Goal: Task Accomplishment & Management: Use online tool/utility

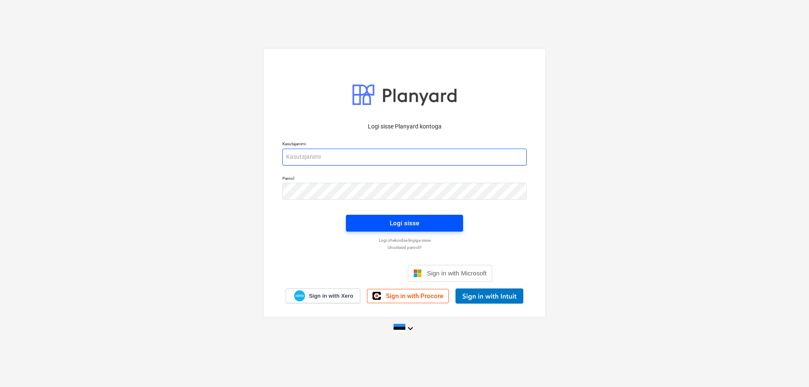
type input "[EMAIL_ADDRESS][DOMAIN_NAME]"
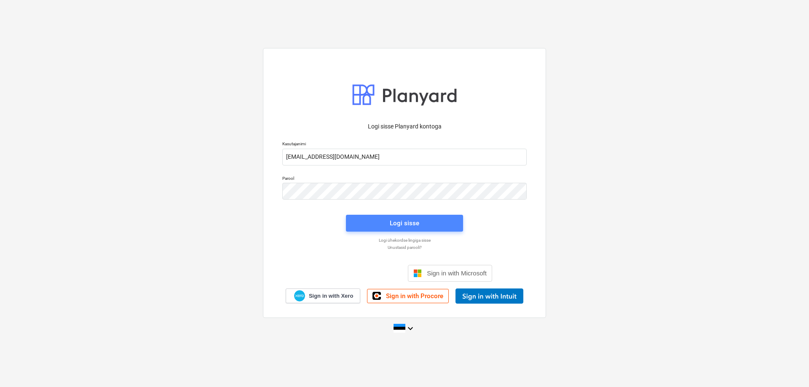
click at [403, 223] on div "Logi sisse" at bounding box center [404, 223] width 29 height 11
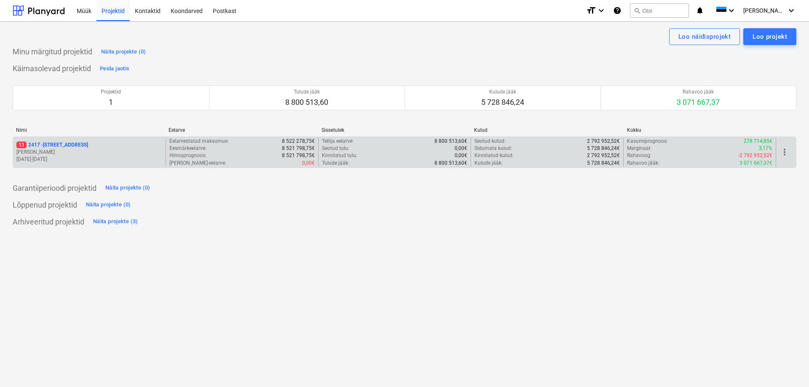
click at [48, 144] on p "11 [STREET_ADDRESS]" at bounding box center [52, 144] width 72 height 7
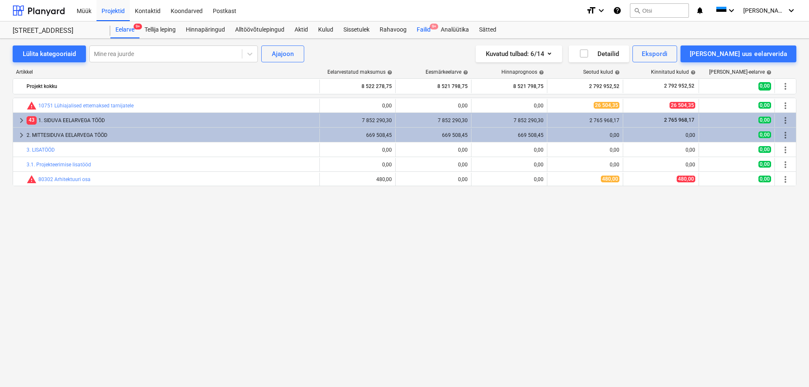
click at [426, 27] on div "Failid 9+" at bounding box center [423, 29] width 24 height 17
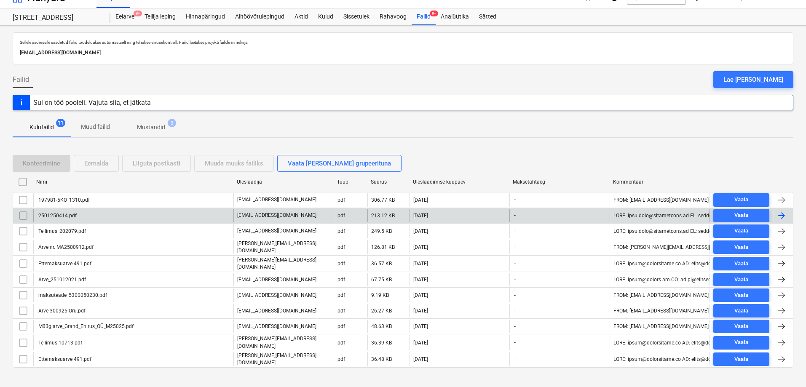
scroll to position [20, 0]
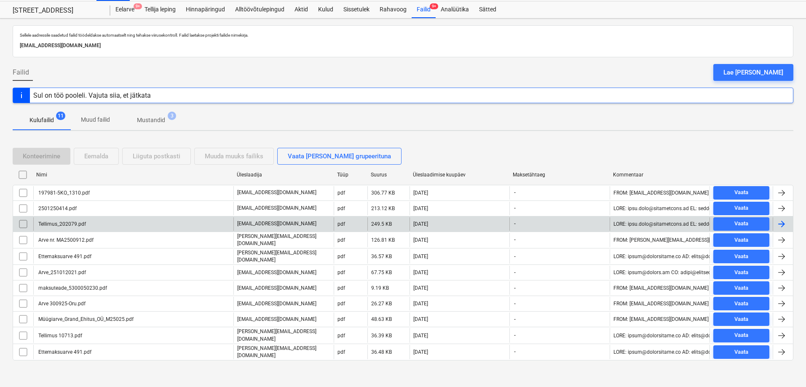
click at [58, 224] on div "Tellimus_202079.pdf" at bounding box center [61, 224] width 49 height 6
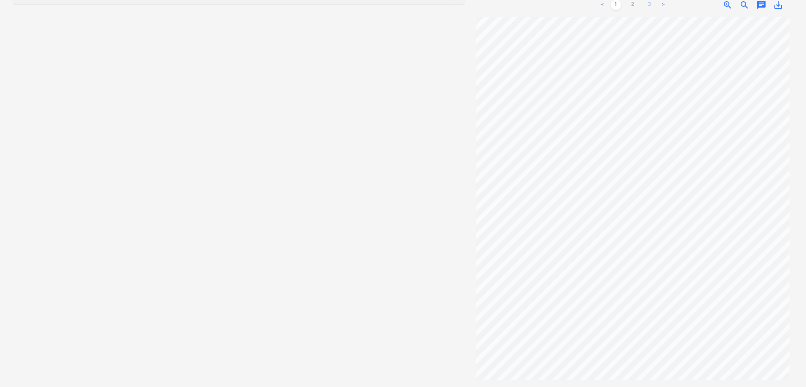
click at [649, 5] on link "3" at bounding box center [649, 5] width 10 height 10
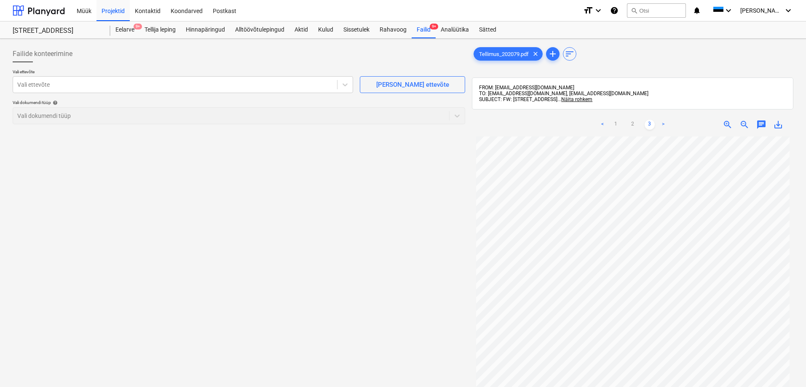
click at [660, 123] on link ">" at bounding box center [663, 125] width 10 height 10
click at [617, 123] on link "1" at bounding box center [616, 125] width 10 height 10
click at [37, 85] on div at bounding box center [174, 84] width 315 height 8
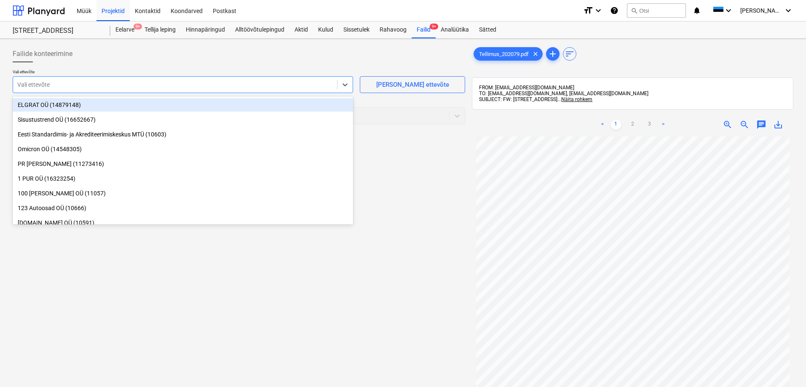
click at [53, 83] on div at bounding box center [174, 84] width 315 height 8
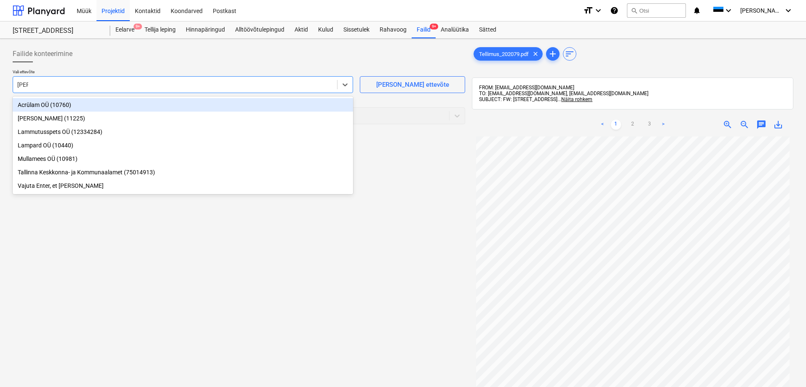
type input "lamp"
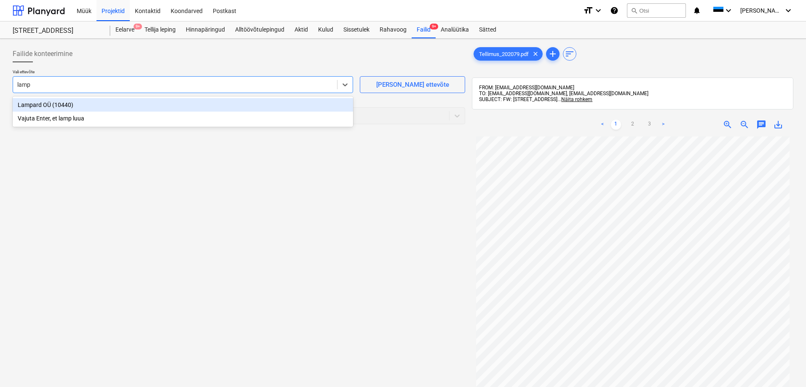
click at [32, 105] on div "Lampard OÜ (10440)" at bounding box center [183, 104] width 340 height 13
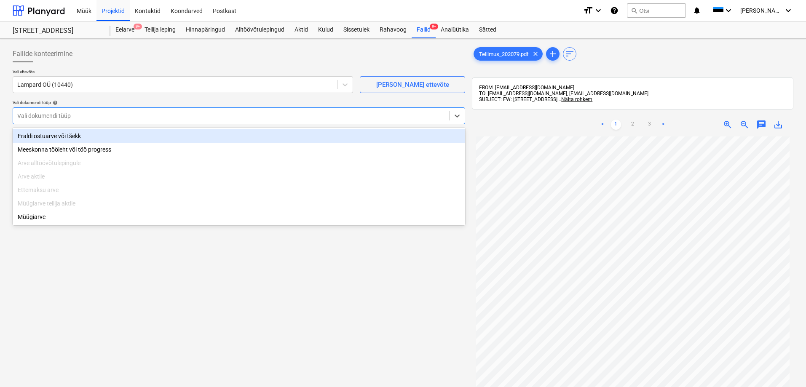
click at [30, 115] on div at bounding box center [230, 116] width 427 height 8
click at [31, 136] on div "Eraldi ostuarve või tšekk" at bounding box center [239, 135] width 452 height 13
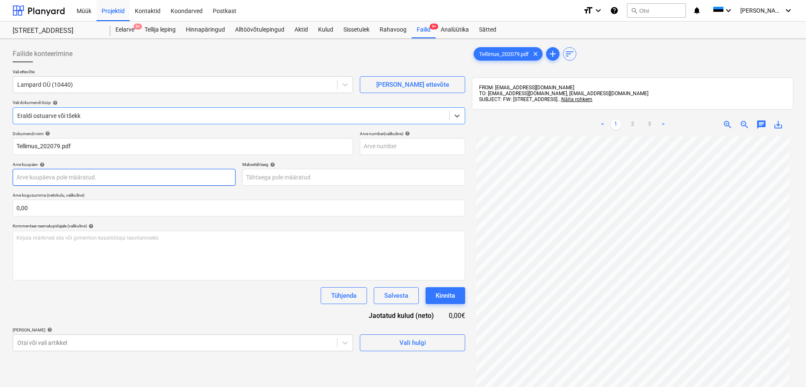
click at [55, 174] on body "Müük Projektid Kontaktid Koondarved Postkast format_size keyboard_arrow_down he…" at bounding box center [403, 193] width 806 height 387
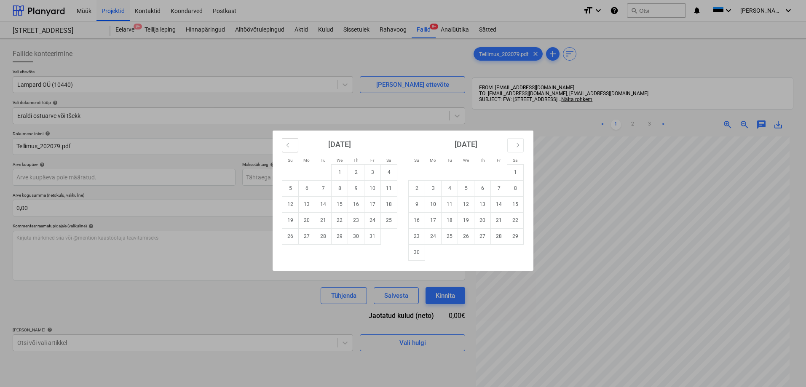
click at [290, 144] on icon "Move backward to switch to the previous month." at bounding box center [290, 145] width 8 height 8
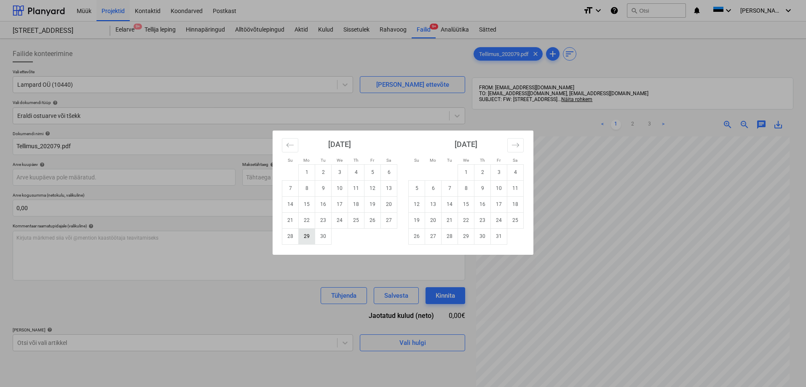
click at [307, 239] on td "29" at bounding box center [307, 236] width 16 height 16
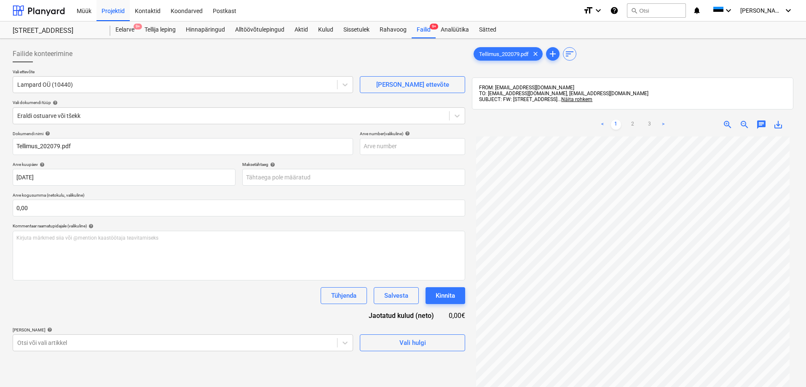
type input "[DATE]"
click at [296, 180] on body "Müük Projektid Kontaktid Koondarved Postkast format_size keyboard_arrow_down he…" at bounding box center [403, 193] width 806 height 387
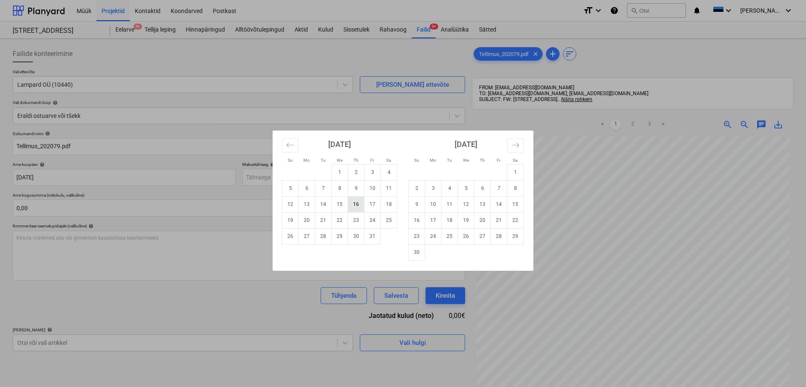
click at [355, 204] on td "16" at bounding box center [356, 204] width 16 height 16
type input "[DATE]"
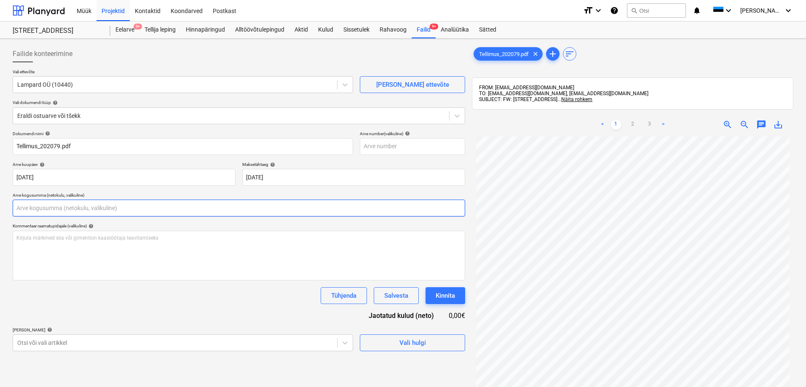
click at [250, 211] on input "text" at bounding box center [239, 208] width 452 height 17
type input "0,00"
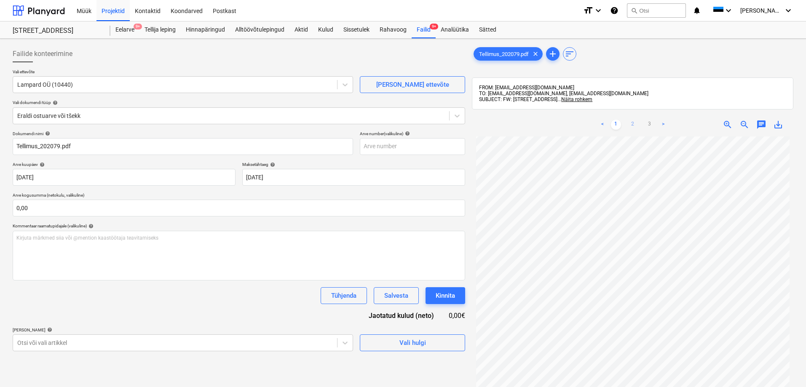
click at [633, 121] on link "2" at bounding box center [632, 125] width 10 height 10
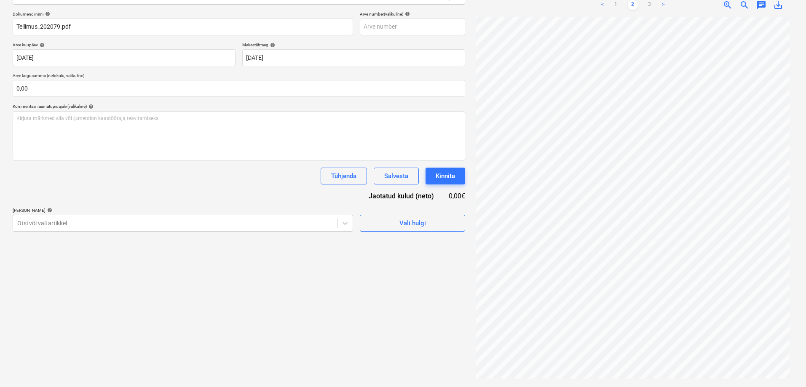
scroll to position [39, 0]
click at [649, 5] on link "3" at bounding box center [649, 5] width 10 height 10
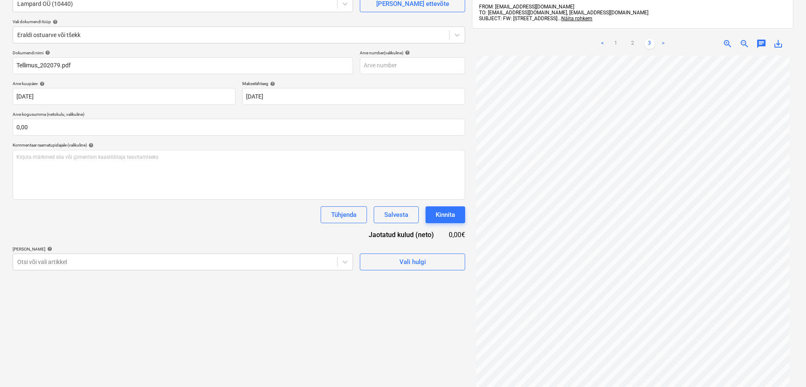
scroll to position [35, 0]
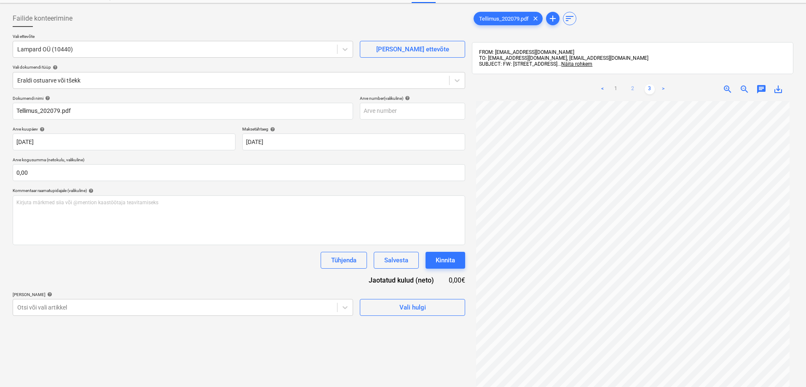
click at [633, 87] on link "2" at bounding box center [632, 89] width 10 height 10
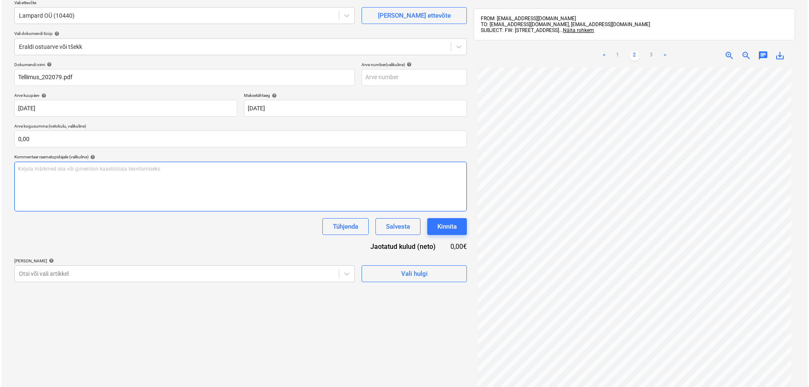
scroll to position [120, 0]
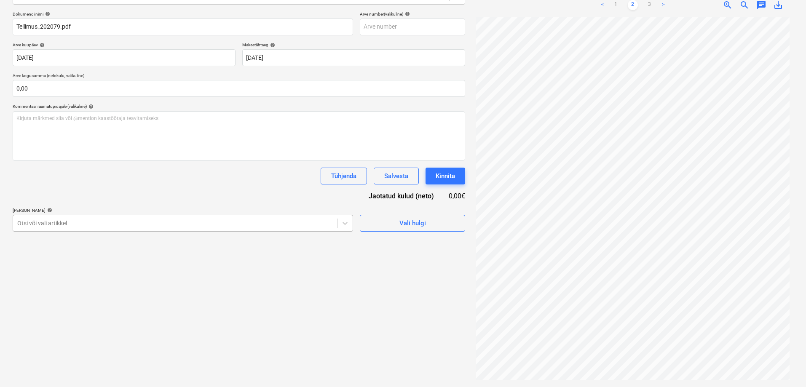
click at [50, 223] on div at bounding box center [174, 223] width 315 height 8
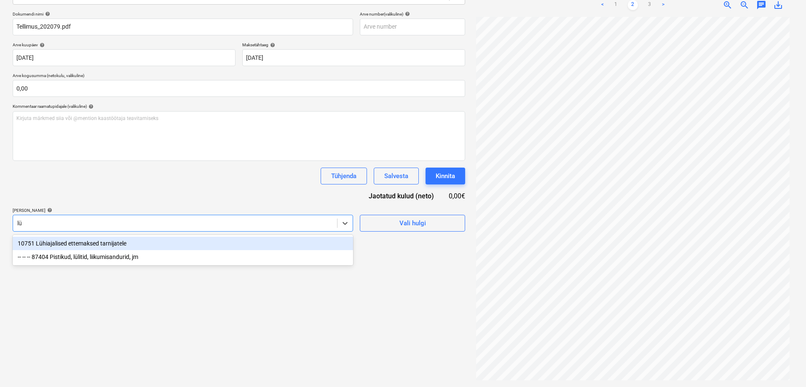
type input "lüh"
click at [48, 243] on div "10751 Lühiajalised ettemaksed tarnijatele" at bounding box center [183, 243] width 340 height 13
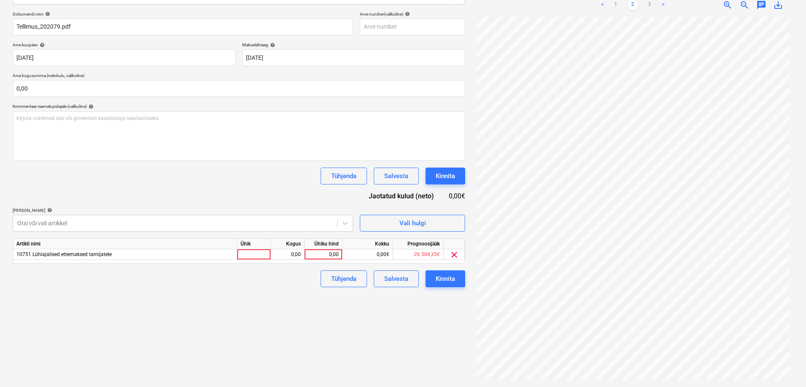
click at [376, 315] on div "Failide konteerimine Vali ettevõte Lampard OÜ (10440) [PERSON_NAME] uus ettevõt…" at bounding box center [238, 153] width 459 height 461
click at [324, 254] on div "0,00" at bounding box center [323, 254] width 31 height 11
type input "2856"
click at [269, 318] on div "Failide konteerimine Vali ettevõte Lampard OÜ (10440) [PERSON_NAME] uus ettevõt…" at bounding box center [238, 153] width 459 height 461
click at [443, 276] on div "Kinnita" at bounding box center [444, 278] width 19 height 11
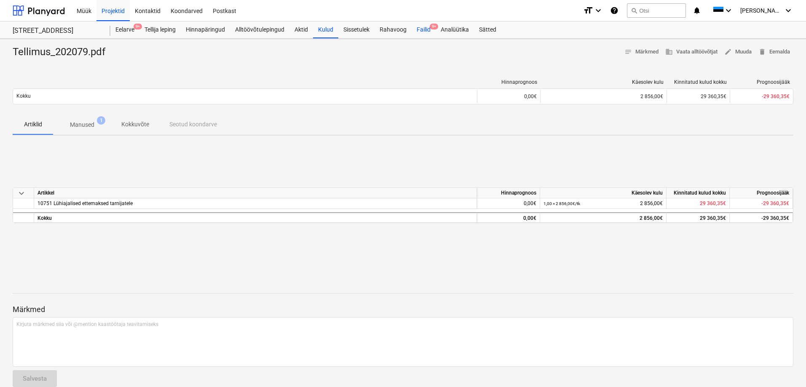
click at [428, 30] on div "Failid 9+" at bounding box center [423, 29] width 24 height 17
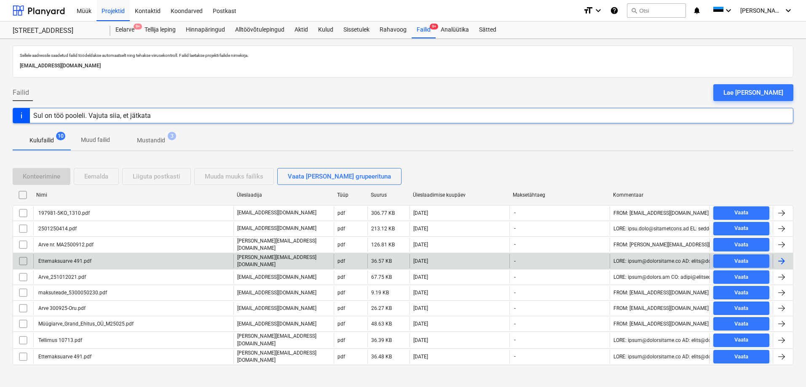
click at [63, 258] on div "Ettemaksuarve 491.pdf" at bounding box center [64, 261] width 54 height 6
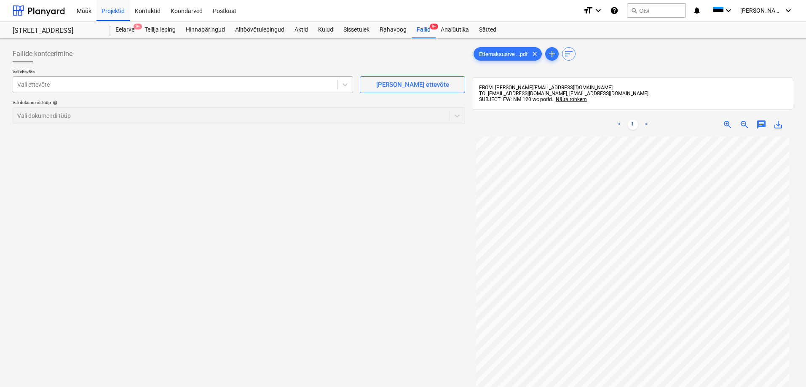
click at [112, 87] on div at bounding box center [174, 84] width 315 height 8
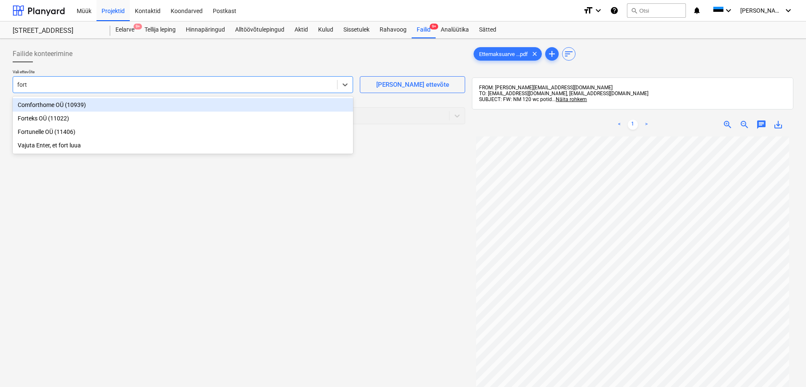
type input "forte"
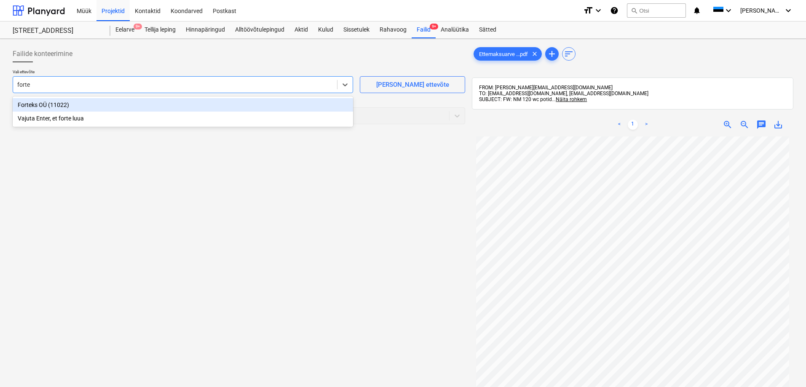
click at [25, 104] on div "Forteks OÜ (11022)" at bounding box center [183, 104] width 340 height 13
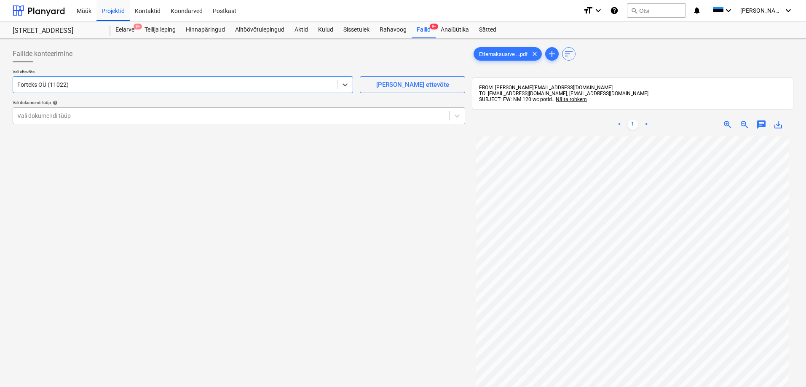
click at [35, 112] on div at bounding box center [230, 116] width 427 height 8
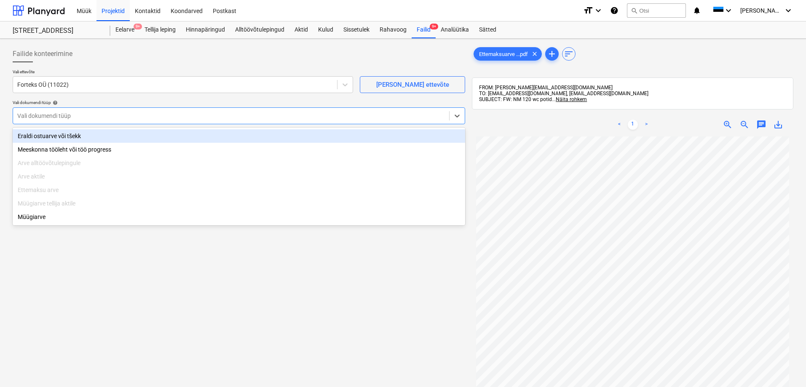
click at [46, 136] on div "Eraldi ostuarve või tšekk" at bounding box center [239, 135] width 452 height 13
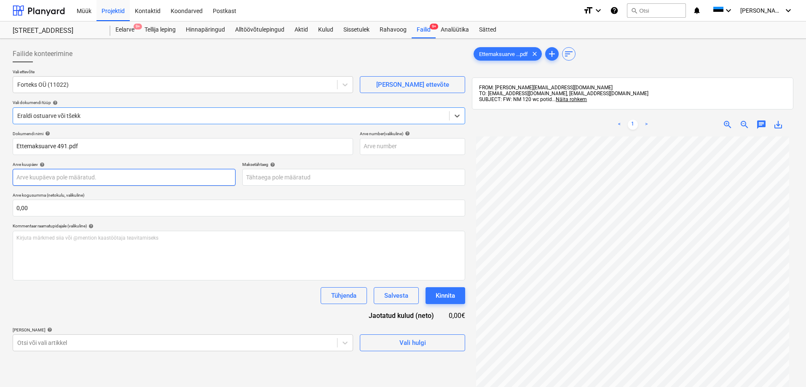
click at [95, 178] on body "Müük Projektid Kontaktid Koondarved Postkast format_size keyboard_arrow_down he…" at bounding box center [403, 193] width 806 height 387
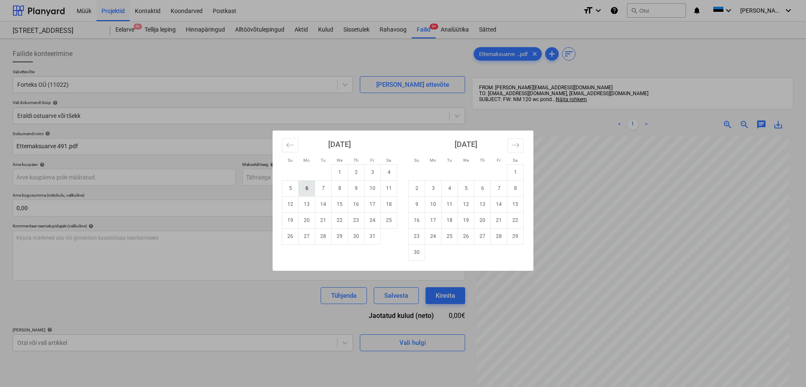
click at [306, 189] on td "6" at bounding box center [307, 188] width 16 height 16
type input "[DATE]"
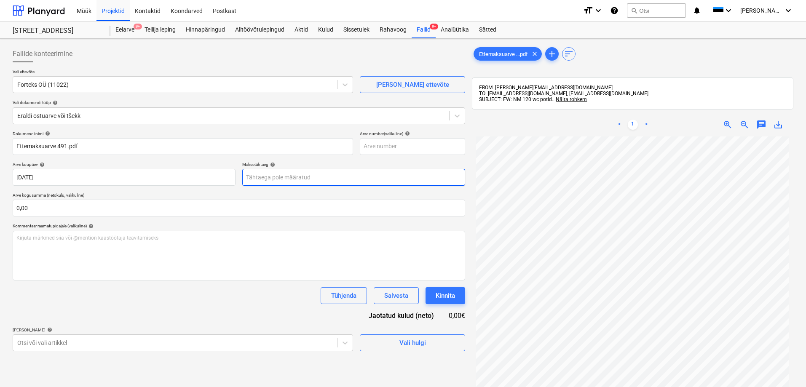
click at [288, 178] on body "Müük Projektid Kontaktid Koondarved Postkast format_size keyboard_arrow_down he…" at bounding box center [403, 193] width 806 height 387
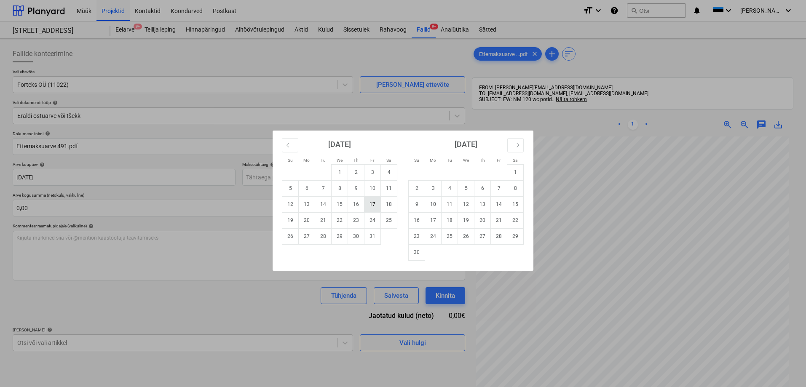
click at [373, 204] on td "17" at bounding box center [372, 204] width 16 height 16
type input "[DATE]"
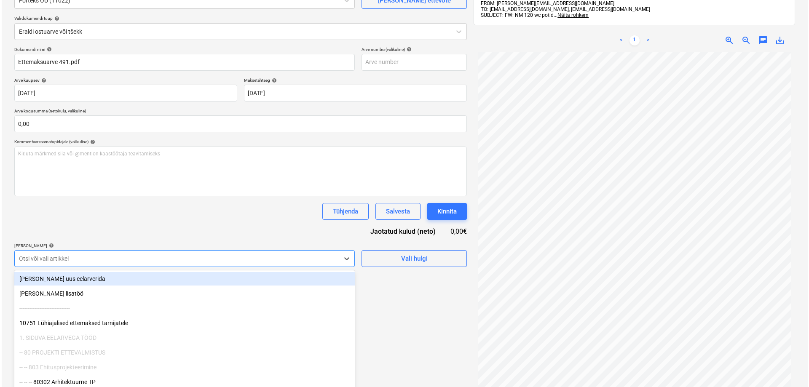
scroll to position [99, 0]
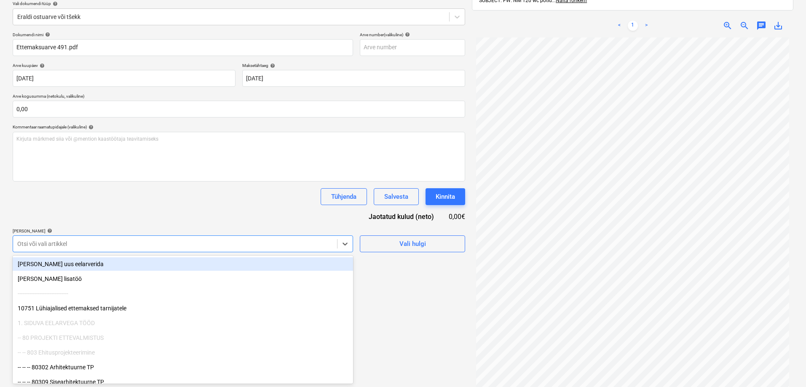
click at [179, 257] on body "Müük Projektid Kontaktid Koondarved Postkast format_size keyboard_arrow_down he…" at bounding box center [403, 94] width 806 height 387
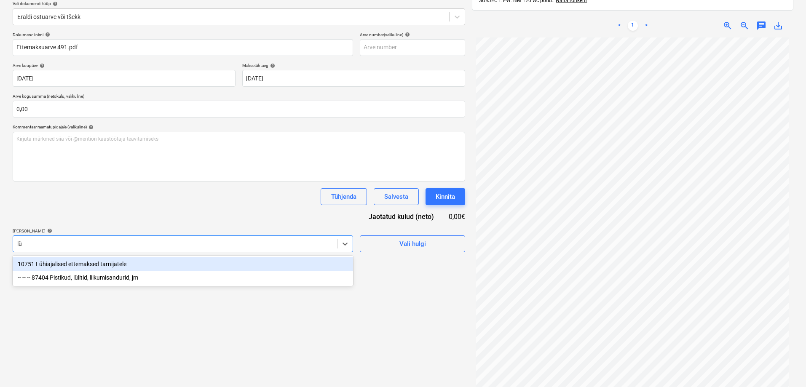
type input "lüh"
click at [138, 266] on div "10751 Lühiajalised ettemaksed tarnijatele" at bounding box center [183, 263] width 340 height 13
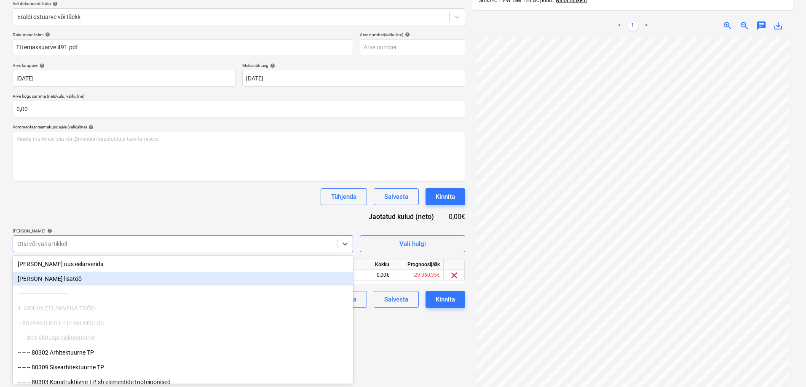
click at [375, 354] on div "Failide konteerimine Vali ettevõte Forteks OÜ (11022) [PERSON_NAME] uus ettevõt…" at bounding box center [238, 173] width 459 height 461
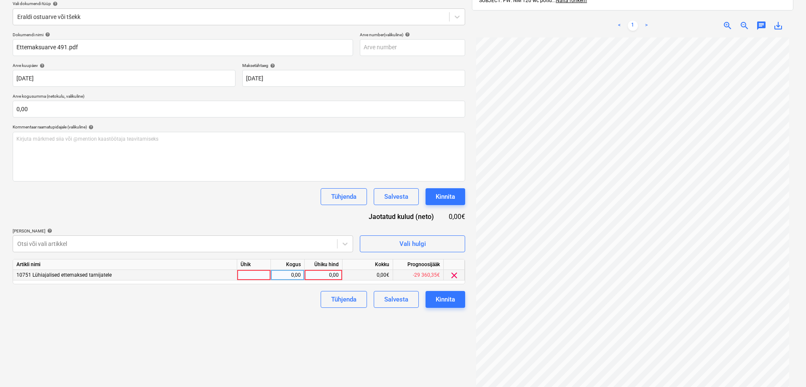
click at [325, 272] on div "0,00" at bounding box center [323, 275] width 31 height 11
type input "7095,23"
click at [315, 334] on div "Failide konteerimine Vali ettevõte Forteks OÜ (11022) [PERSON_NAME] uus ettevõt…" at bounding box center [238, 173] width 459 height 461
click at [445, 297] on div "Kinnita" at bounding box center [444, 299] width 19 height 11
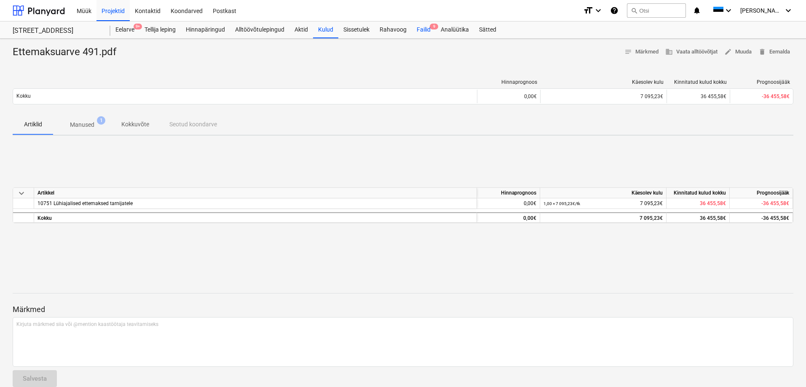
click at [427, 29] on div "Failid 9" at bounding box center [423, 29] width 24 height 17
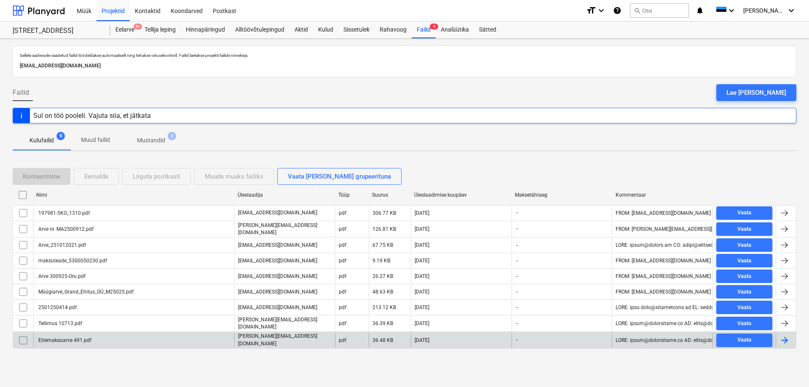
click at [69, 337] on div "Ettemaksuarve 491.pdf" at bounding box center [64, 340] width 54 height 6
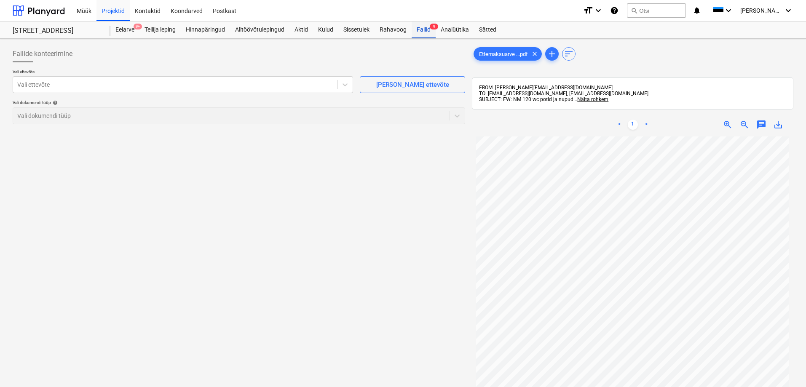
click at [427, 31] on div "Failid 9" at bounding box center [423, 29] width 24 height 17
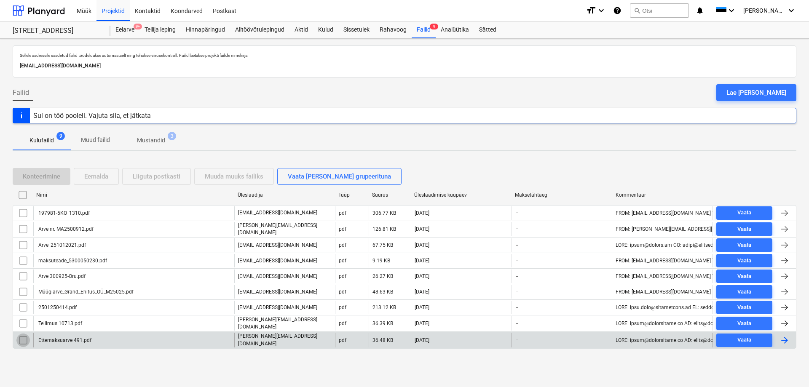
click at [21, 336] on input "checkbox" at bounding box center [22, 340] width 13 height 13
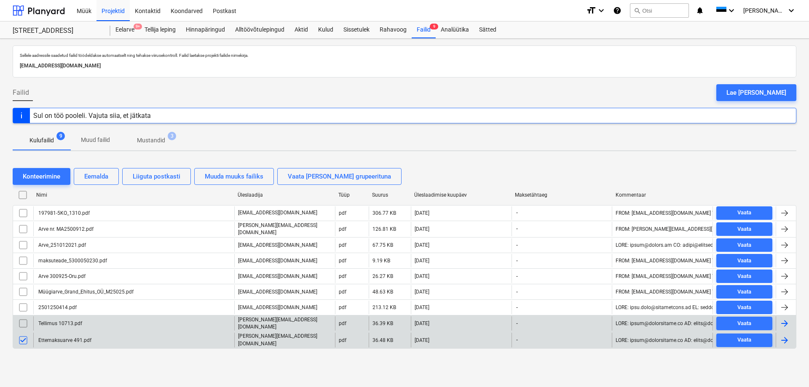
click at [21, 320] on input "checkbox" at bounding box center [22, 323] width 13 height 13
click at [100, 173] on div "Eemalda" at bounding box center [96, 176] width 24 height 11
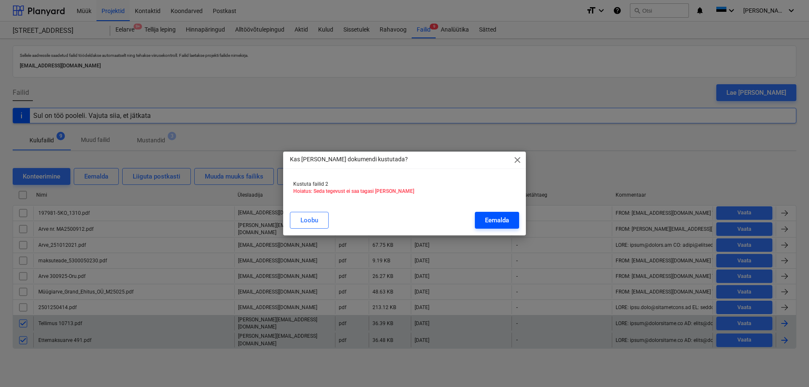
click at [492, 221] on div "Eemalda" at bounding box center [497, 220] width 24 height 11
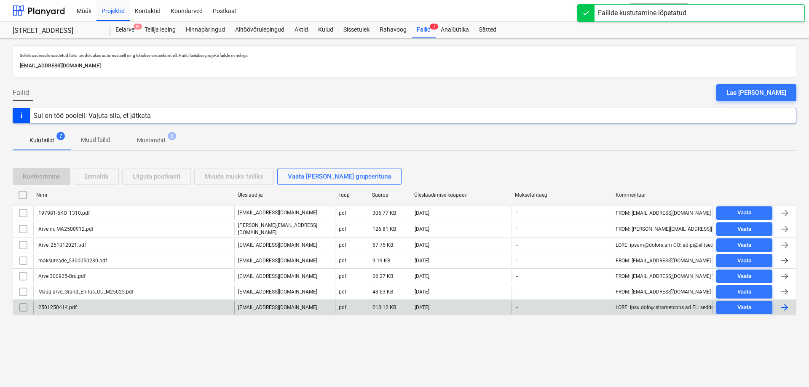
click at [49, 305] on div "2501250414.pdf" at bounding box center [57, 307] width 40 height 6
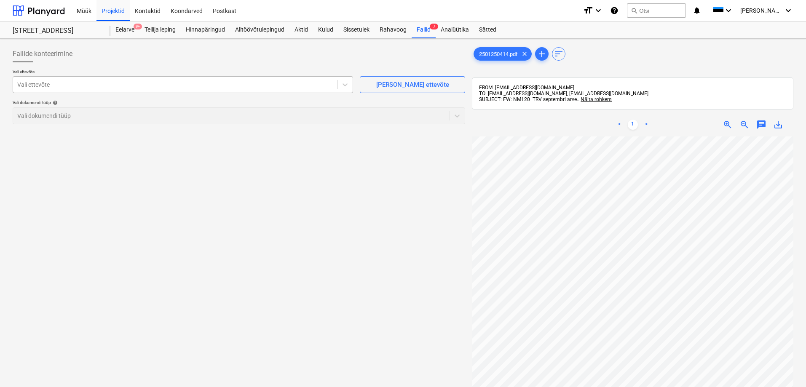
click at [121, 83] on div at bounding box center [174, 84] width 315 height 8
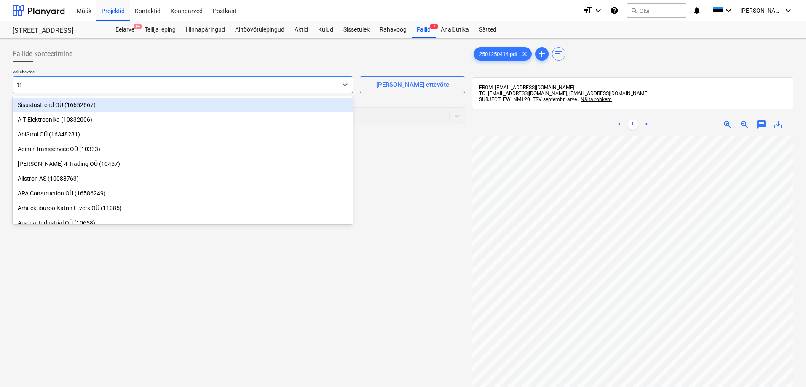
type input "trv"
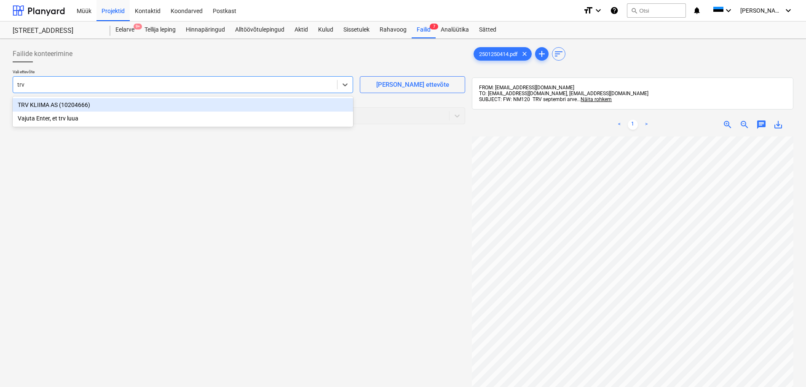
click at [51, 104] on div "TRV KLIIMA AS (10204666)" at bounding box center [183, 104] width 340 height 13
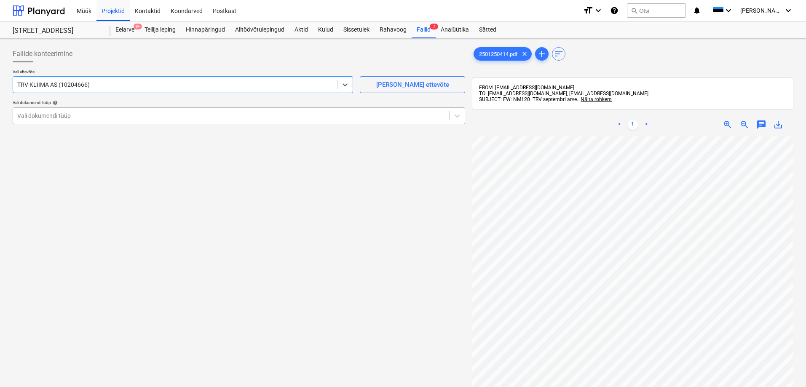
click at [49, 114] on div at bounding box center [230, 116] width 427 height 8
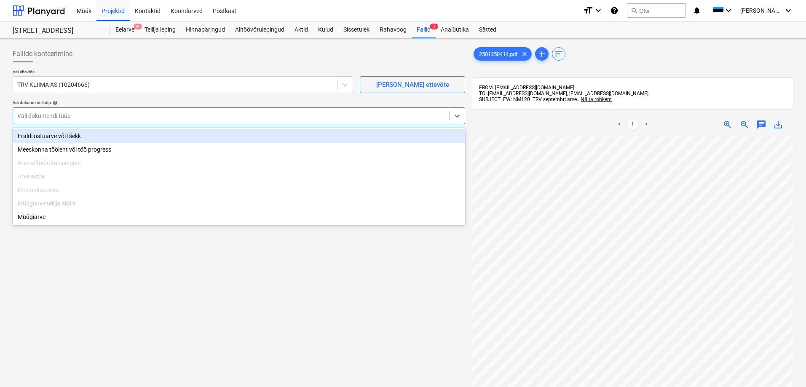
click at [48, 136] on div "Eraldi ostuarve või tšekk" at bounding box center [239, 135] width 452 height 13
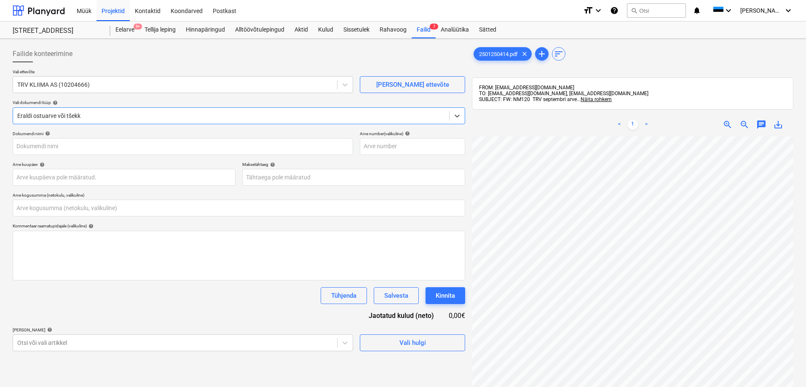
type input "2501250414.pdf"
type input "0,00"
click at [83, 178] on body "Müük Projektid Kontaktid Koondarved Postkast format_size keyboard_arrow_down he…" at bounding box center [403, 193] width 806 height 387
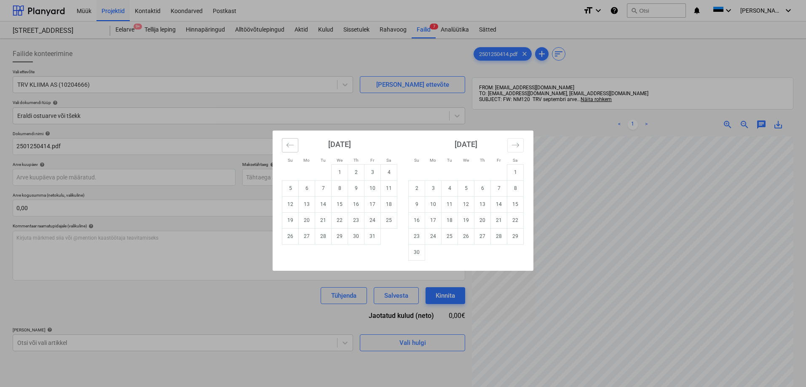
click at [290, 144] on icon "Move backward to switch to the previous month." at bounding box center [290, 145] width 8 height 8
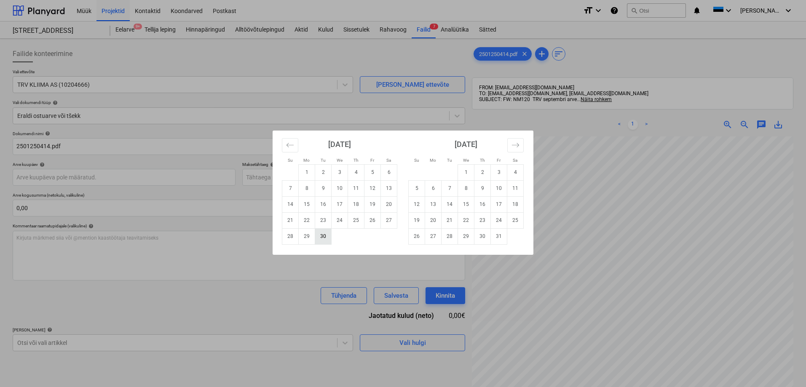
click at [325, 235] on td "30" at bounding box center [323, 236] width 16 height 16
type input "[DATE]"
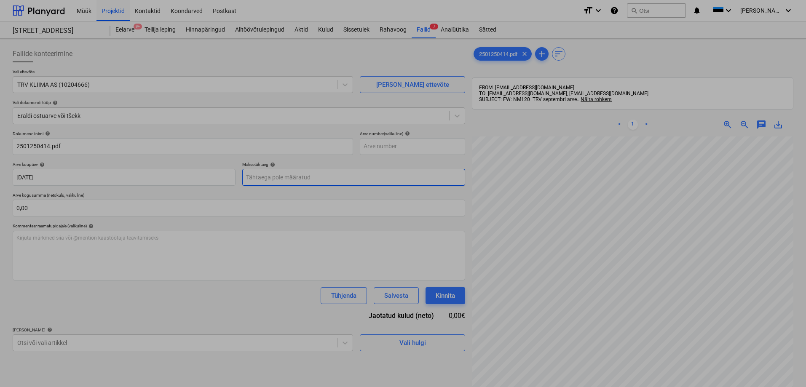
click at [296, 175] on body "Müük Projektid Kontaktid Koondarved Postkast format_size keyboard_arrow_down he…" at bounding box center [403, 193] width 806 height 387
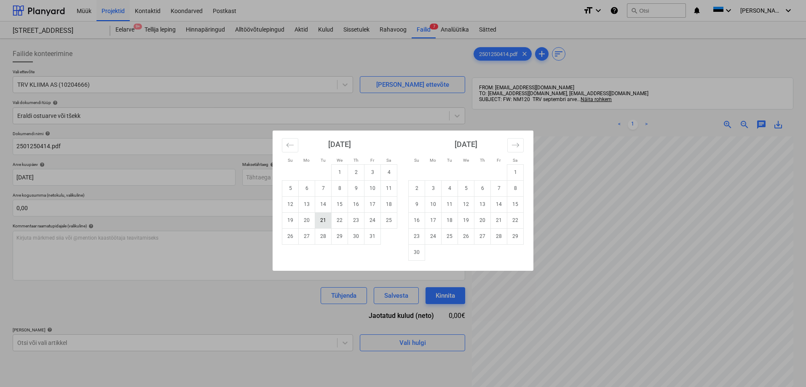
click at [322, 219] on td "21" at bounding box center [323, 220] width 16 height 16
type input "[DATE]"
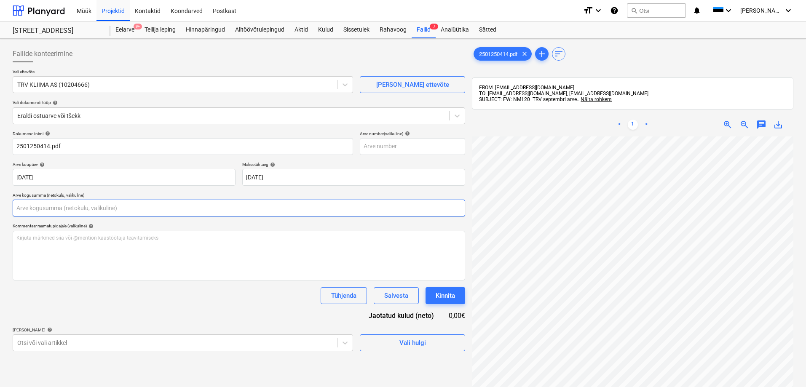
click at [251, 210] on input "text" at bounding box center [239, 208] width 452 height 17
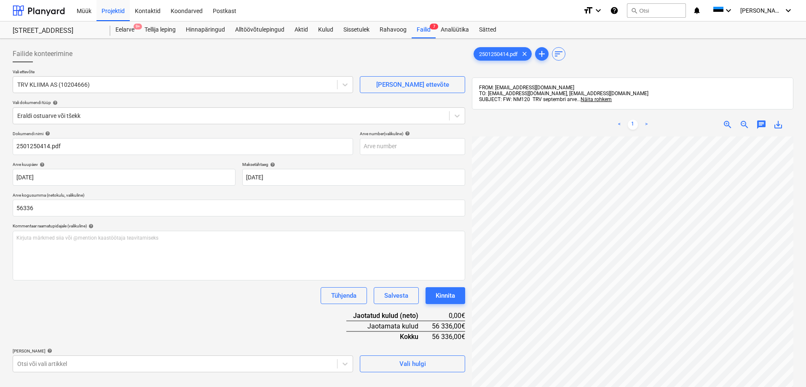
type input "56 336,00"
click at [192, 296] on div "Tühjenda Salvesta Kinnita" at bounding box center [239, 295] width 452 height 17
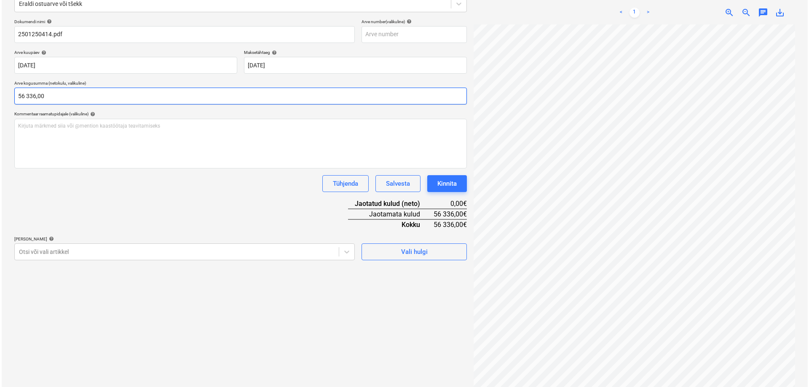
scroll to position [120, 0]
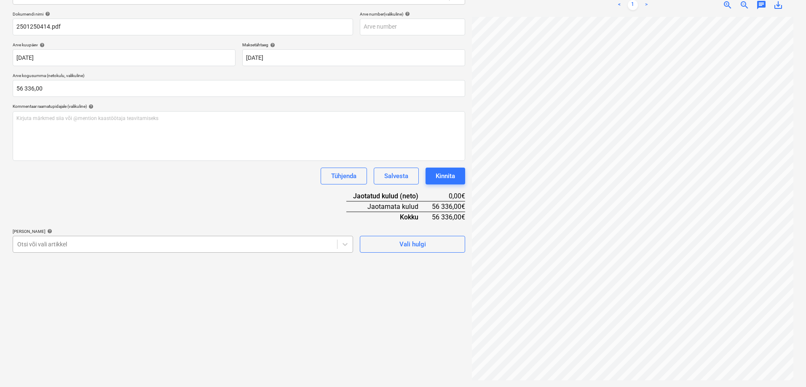
click at [68, 245] on div at bounding box center [174, 244] width 315 height 8
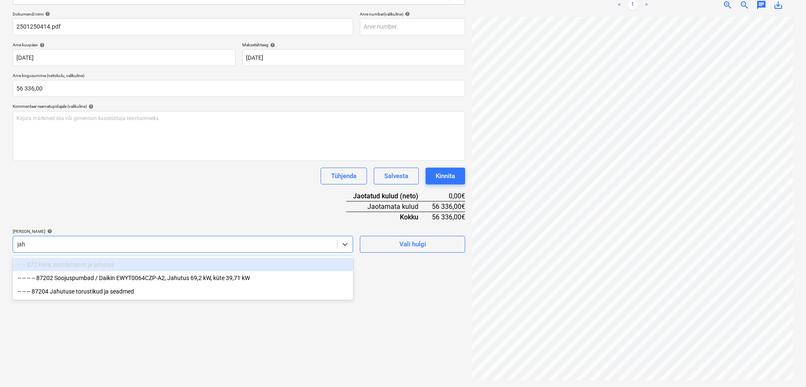
type input "jahu"
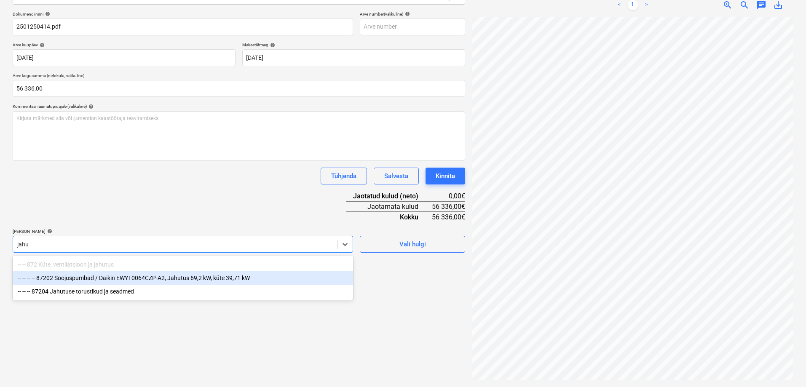
click at [76, 278] on div "-- -- -- -- 87202 Soojuspumbad / Daikin EWYT0064CZP-A2, Jahutus 69,2 kW, küte 3…" at bounding box center [183, 277] width 340 height 13
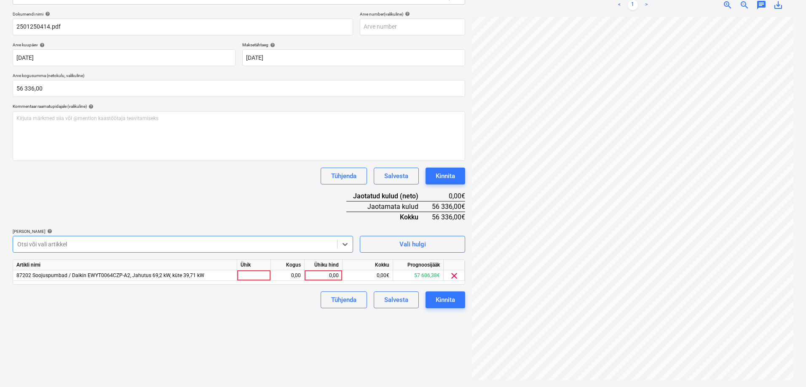
click at [72, 246] on div at bounding box center [174, 244] width 315 height 8
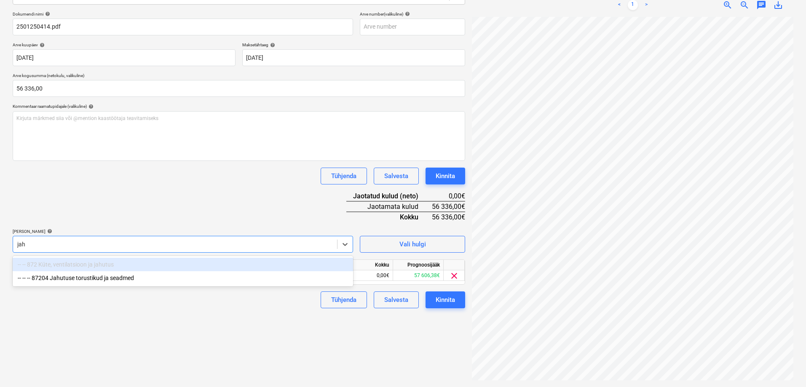
type input "jahu"
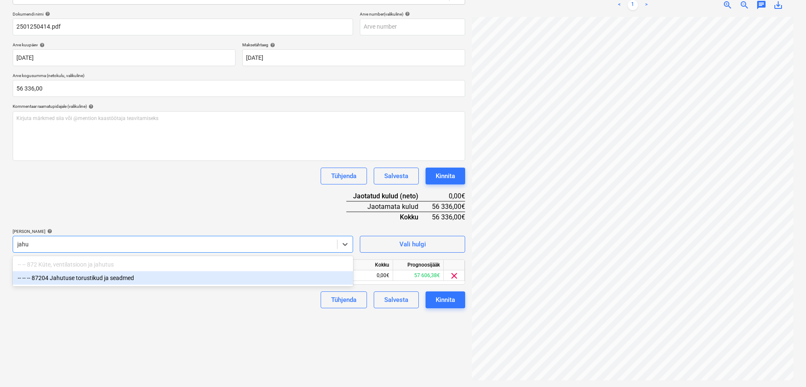
click at [71, 278] on div "-- -- -- 87204 Jahutuse torustikud ja seadmed" at bounding box center [183, 277] width 340 height 13
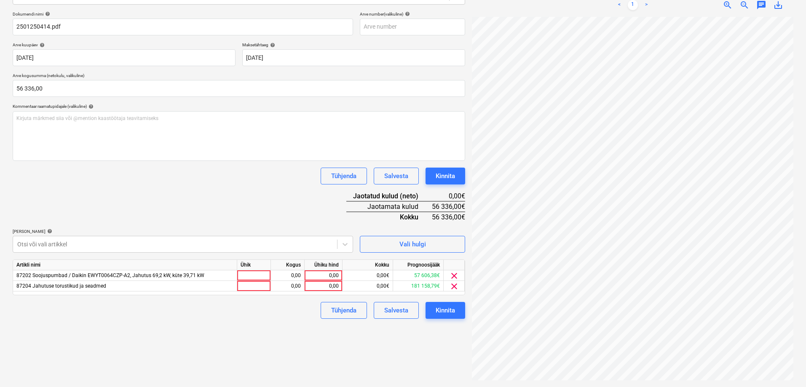
click at [395, 356] on div "Failide konteerimine Vali ettevõte TRV KLIIMA AS (10204666) [PERSON_NAME] uus e…" at bounding box center [238, 153] width 459 height 461
click at [326, 274] on div "0,00" at bounding box center [323, 275] width 31 height 11
type input "35000"
click at [319, 286] on div "0,00" at bounding box center [323, 286] width 31 height 11
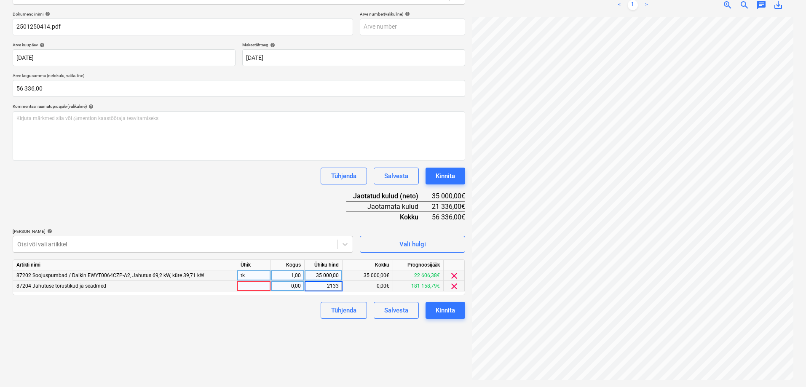
type input "21336"
click at [326, 335] on div "Failide konteerimine Vali ettevõte TRV KLIIMA AS (10204666) [PERSON_NAME] uus e…" at bounding box center [238, 153] width 459 height 461
click at [447, 310] on div "Kinnita" at bounding box center [444, 310] width 19 height 11
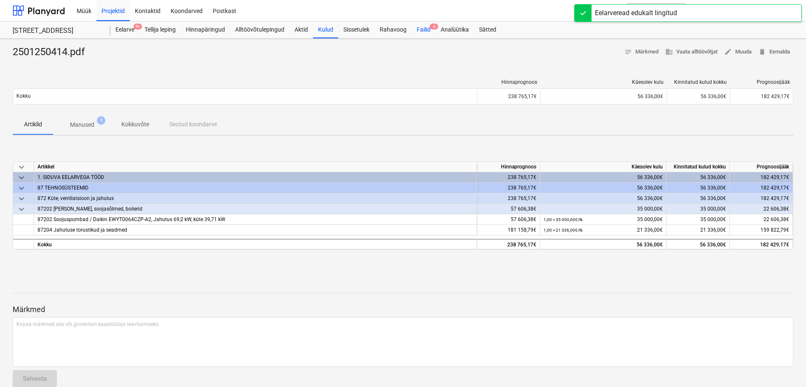
click at [426, 29] on div "Failid 6" at bounding box center [423, 29] width 24 height 17
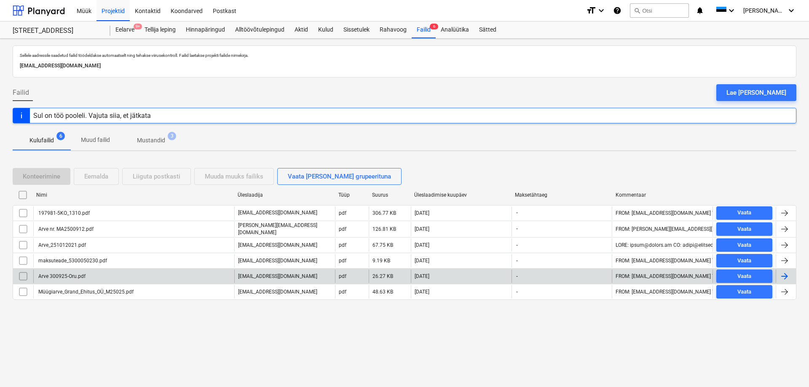
click at [51, 273] on div "Arve 300925-Oru.pdf" at bounding box center [61, 276] width 48 height 6
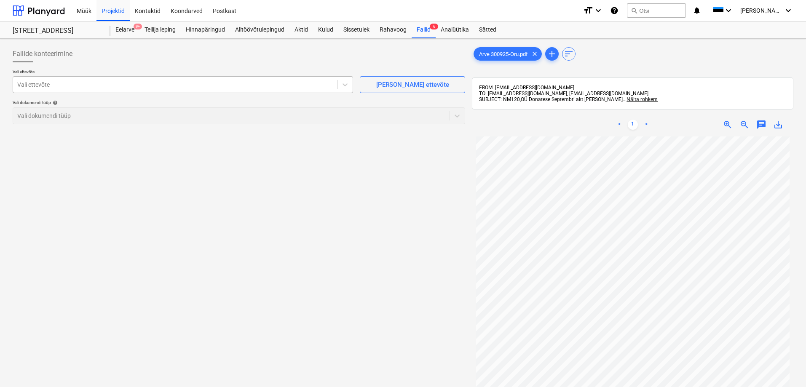
click at [140, 85] on div at bounding box center [174, 84] width 315 height 8
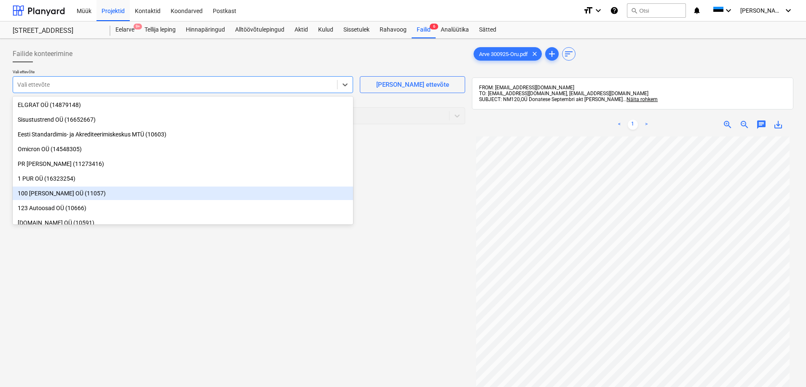
scroll to position [81, 0]
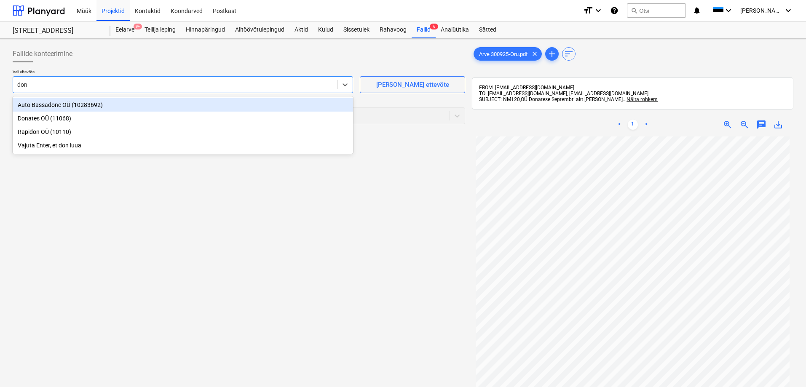
type input "[PERSON_NAME]"
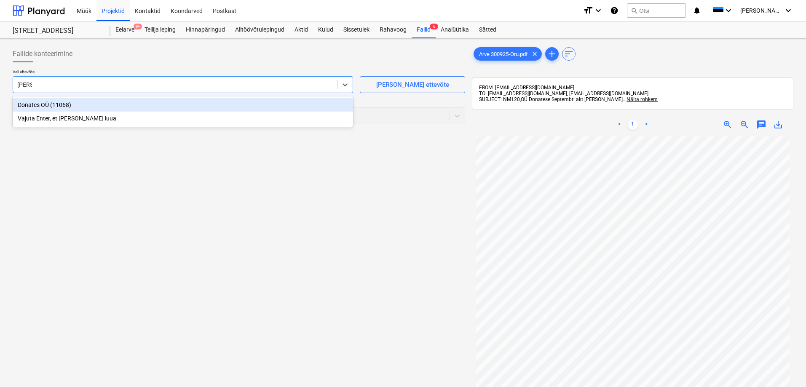
click at [27, 104] on div "Donates OÜ (11068)" at bounding box center [183, 104] width 340 height 13
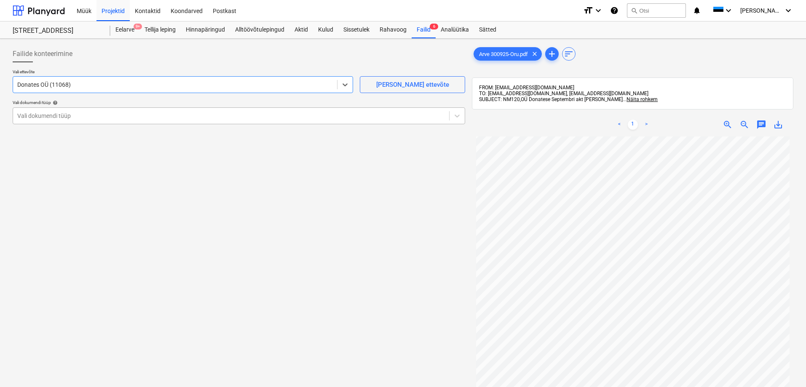
click at [35, 113] on div at bounding box center [230, 116] width 427 height 8
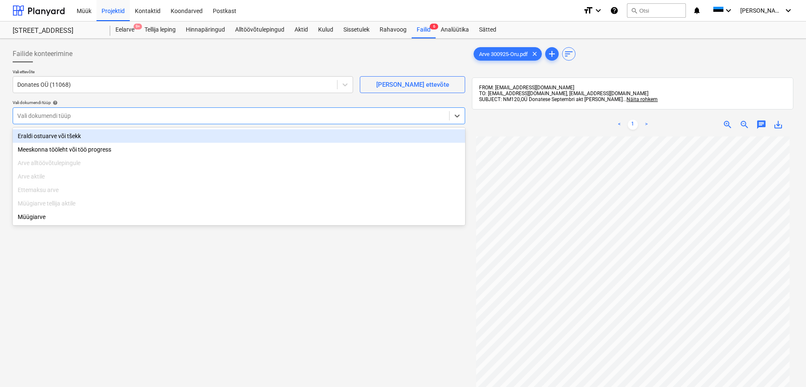
click at [42, 136] on div "Eraldi ostuarve või tšekk" at bounding box center [239, 135] width 452 height 13
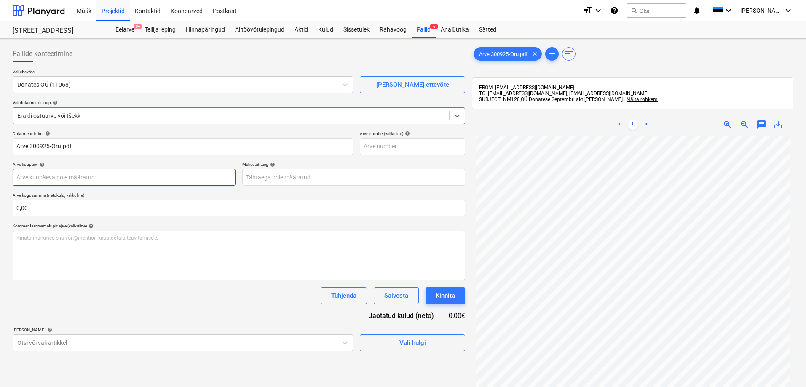
click at [52, 180] on body "Müük Projektid Kontaktid Koondarved Postkast format_size keyboard_arrow_down he…" at bounding box center [403, 193] width 806 height 387
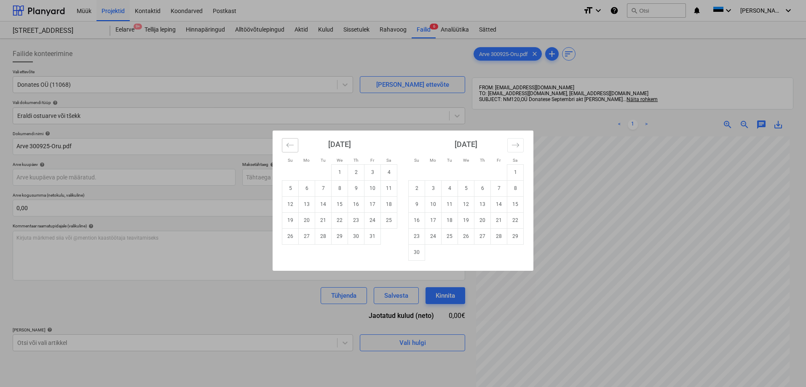
click at [291, 145] on icon "Move backward to switch to the previous month." at bounding box center [289, 145] width 7 height 4
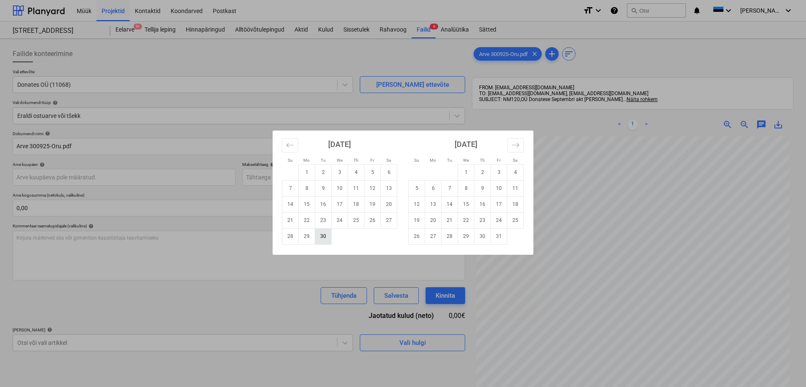
click at [325, 237] on td "30" at bounding box center [323, 236] width 16 height 16
type input "[DATE]"
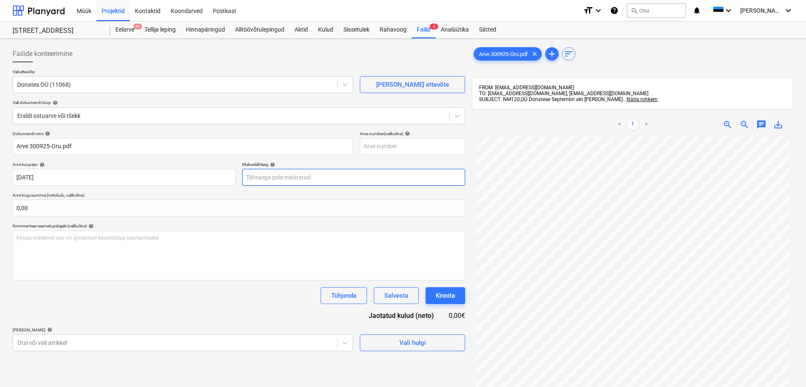
click at [287, 178] on body "Müük Projektid Kontaktid Koondarved Postkast format_size keyboard_arrow_down he…" at bounding box center [403, 193] width 806 height 387
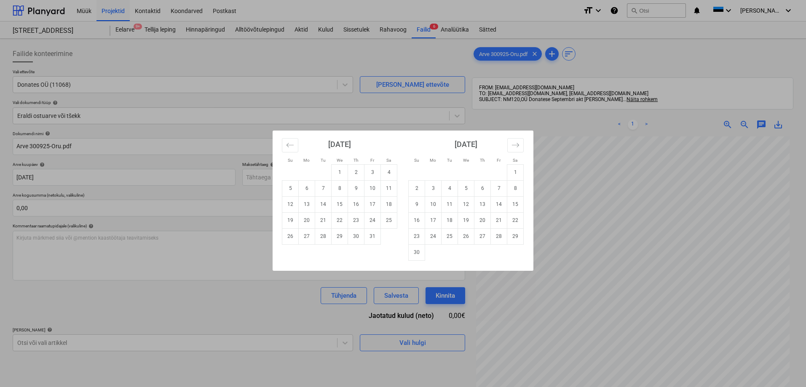
click at [236, 263] on div "Su Mo Tu We Th Fr Sa Su Mo Tu We Th Fr Sa [DATE] 1 2 3 4 5 6 7 8 9 10 11 12 13 …" at bounding box center [403, 193] width 806 height 387
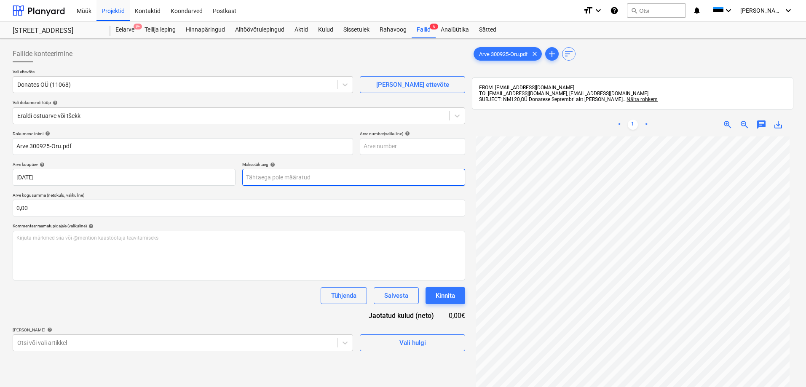
click at [286, 174] on body "Müük Projektid Kontaktid Koondarved Postkast format_size keyboard_arrow_down he…" at bounding box center [403, 193] width 806 height 387
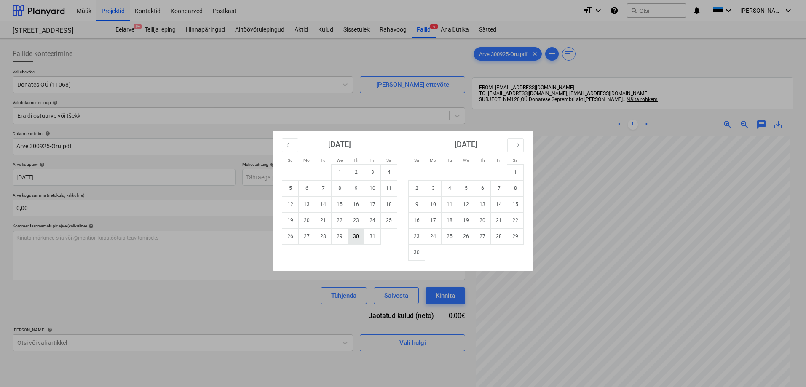
click at [356, 237] on td "30" at bounding box center [356, 236] width 16 height 16
type input "[DATE]"
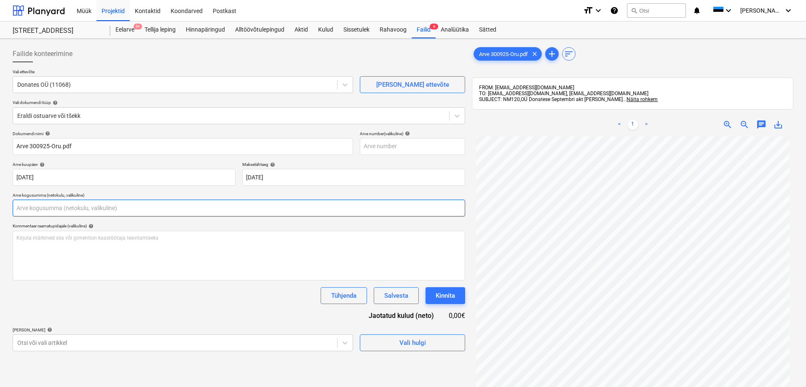
click at [255, 208] on input "text" at bounding box center [239, 208] width 452 height 17
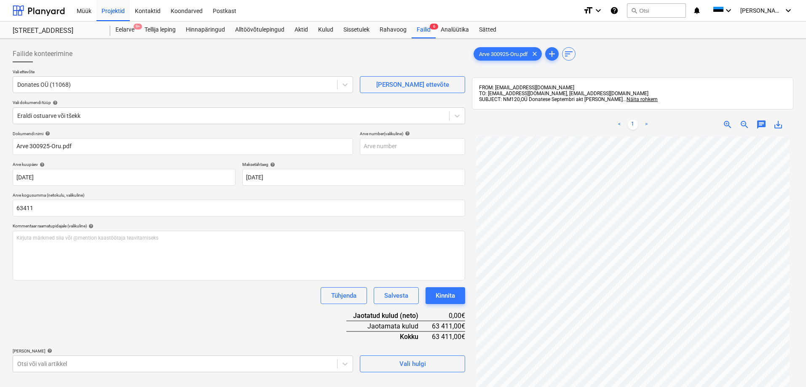
type input "63 411,00"
click at [225, 303] on div "Tühjenda Salvesta Kinnita" at bounding box center [239, 295] width 452 height 17
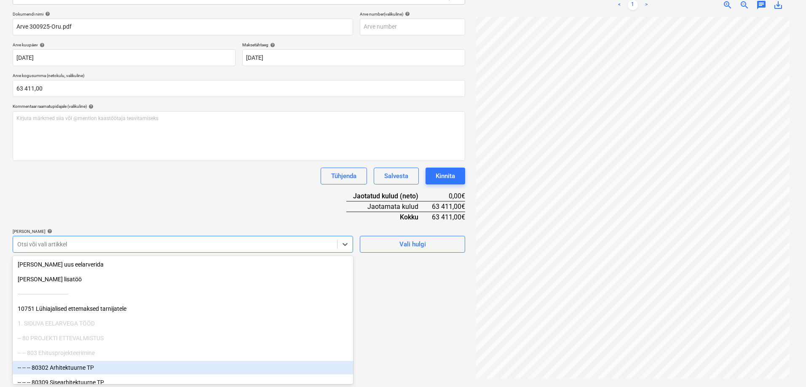
click at [195, 267] on body "Müük Projektid Kontaktid Koondarved Postkast format_size keyboard_arrow_down he…" at bounding box center [403, 73] width 806 height 387
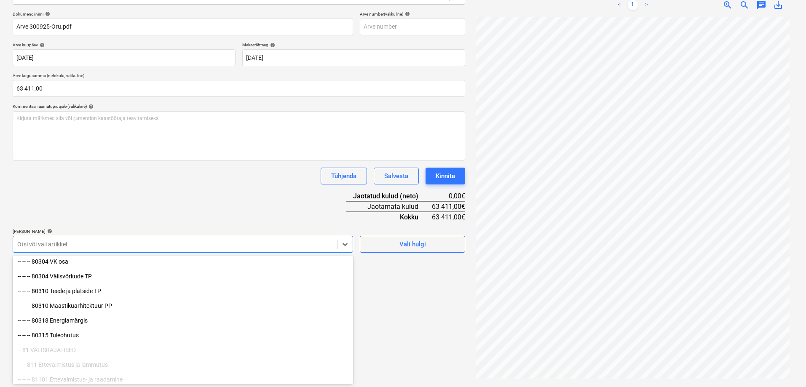
scroll to position [211, 0]
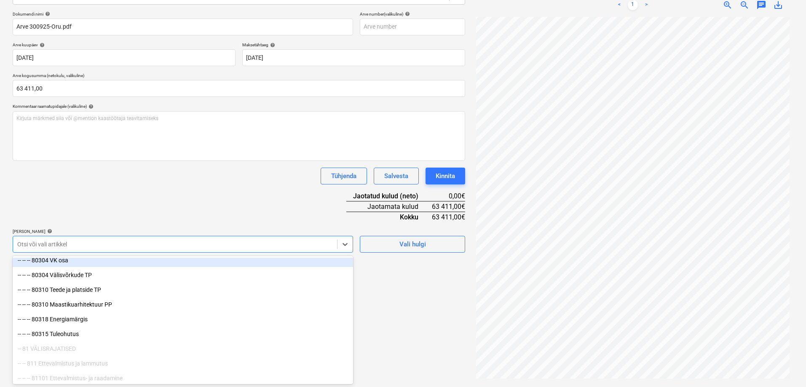
click at [230, 246] on div at bounding box center [174, 244] width 315 height 8
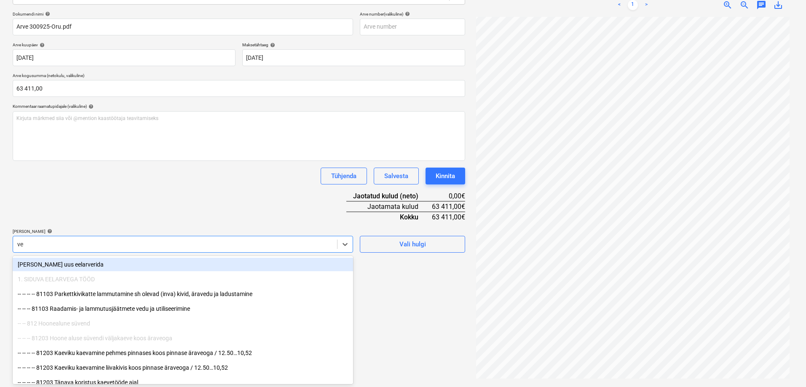
type input "vee"
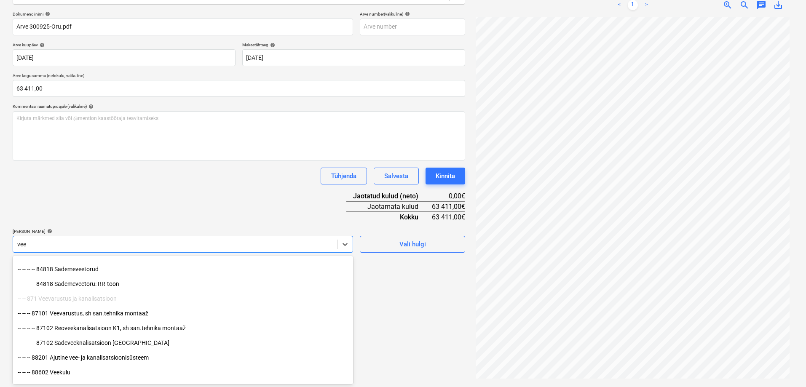
scroll to position [168, 0]
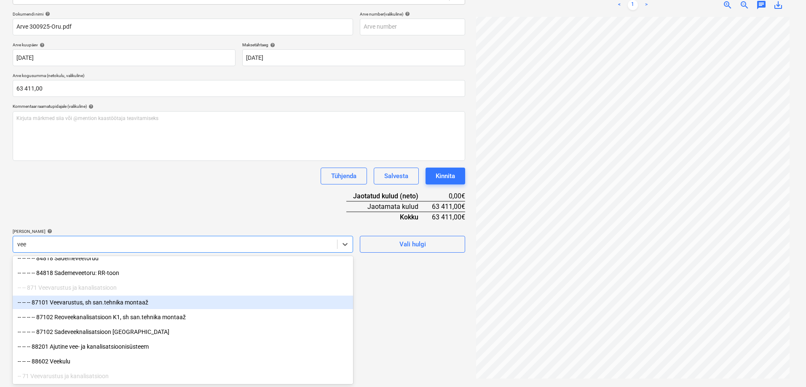
click at [83, 301] on div "-- -- -- 87101 Veevarustus, sh san.tehnika montaaž" at bounding box center [183, 302] width 340 height 13
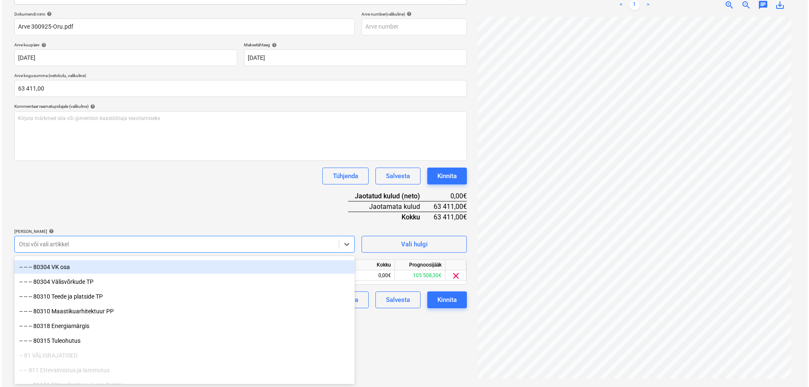
scroll to position [421, 0]
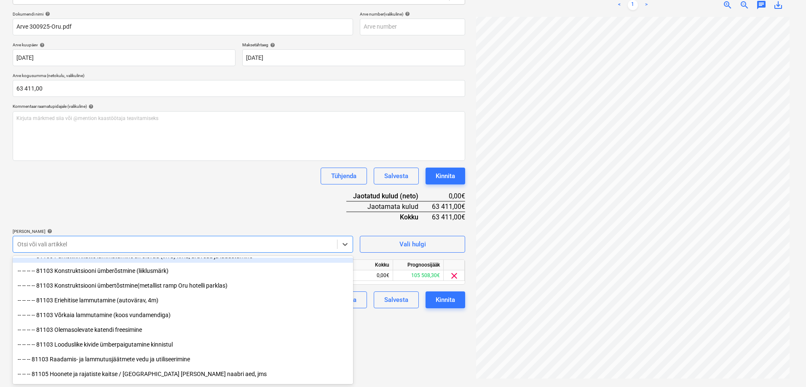
click at [75, 244] on div at bounding box center [174, 244] width 315 height 8
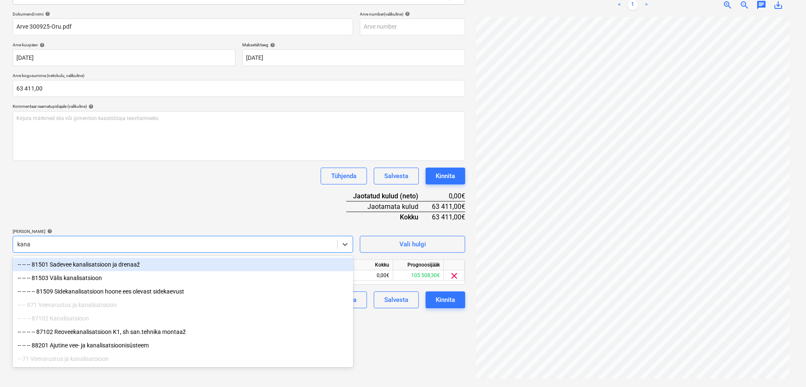
type input "kanal"
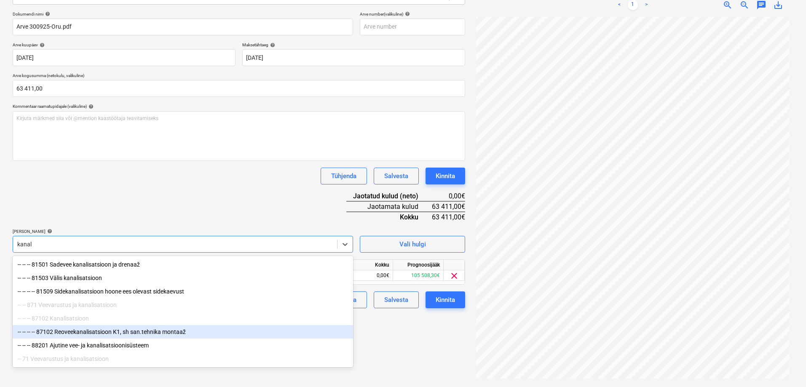
click at [67, 332] on div "-- -- -- -- 87102 Reoveekanalisatsioon K1, sh san.tehnika montaaž" at bounding box center [183, 331] width 340 height 13
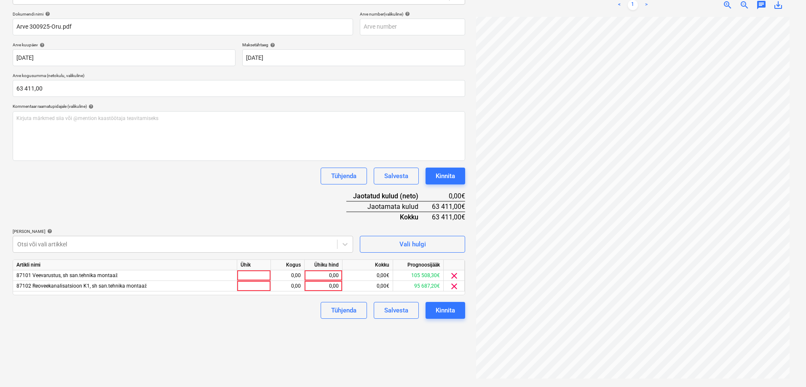
click at [425, 347] on div "Failide konteerimine Vali ettevõte Donates OÜ (11068) [PERSON_NAME] uus ettevõt…" at bounding box center [238, 153] width 459 height 461
click at [327, 273] on div "0,00" at bounding box center [323, 275] width 31 height 11
type input "24000"
click at [328, 286] on div "0,00" at bounding box center [323, 286] width 31 height 11
type input "39411"
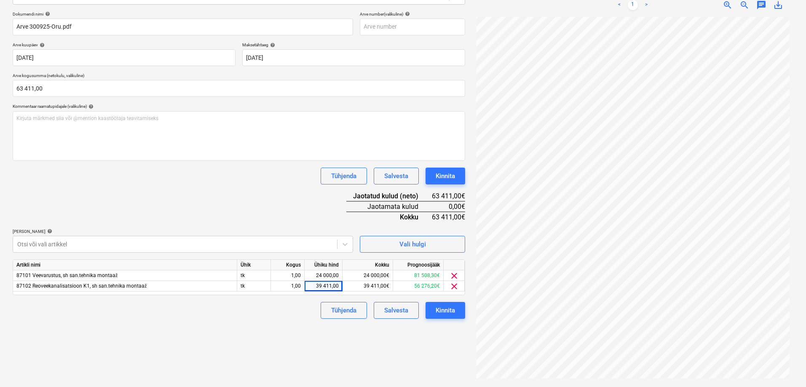
click at [296, 328] on div "Failide konteerimine Vali ettevõte Donates OÜ (11068) [PERSON_NAME] uus ettevõt…" at bounding box center [238, 153] width 459 height 461
click at [441, 308] on div "Kinnita" at bounding box center [444, 310] width 19 height 11
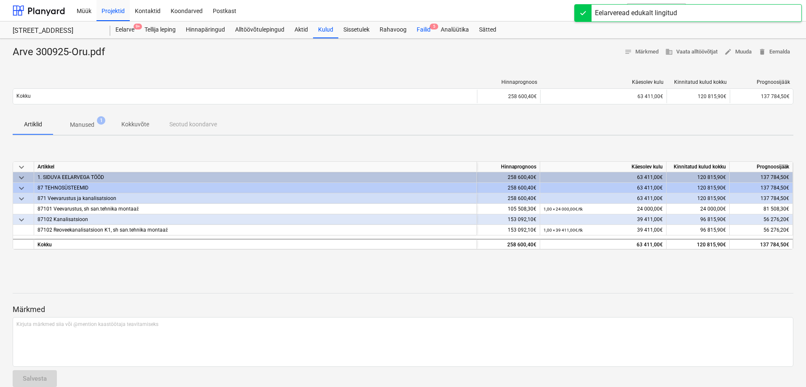
click at [422, 29] on div "Failid 5" at bounding box center [423, 29] width 24 height 17
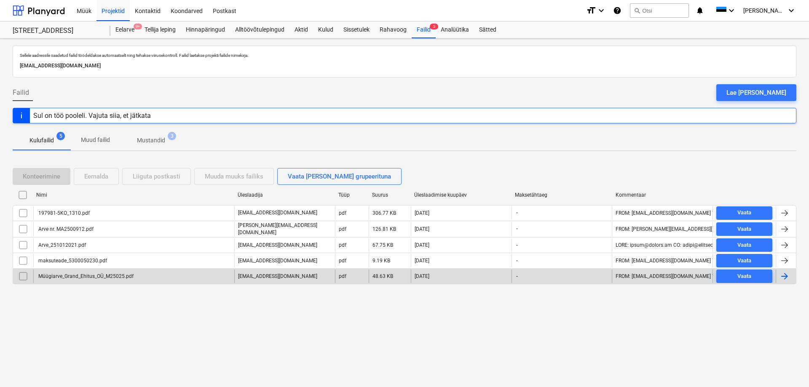
click at [61, 275] on div "Müügiarve_Grand_Ehitus_OÜ_M25025.pdf" at bounding box center [85, 276] width 96 height 6
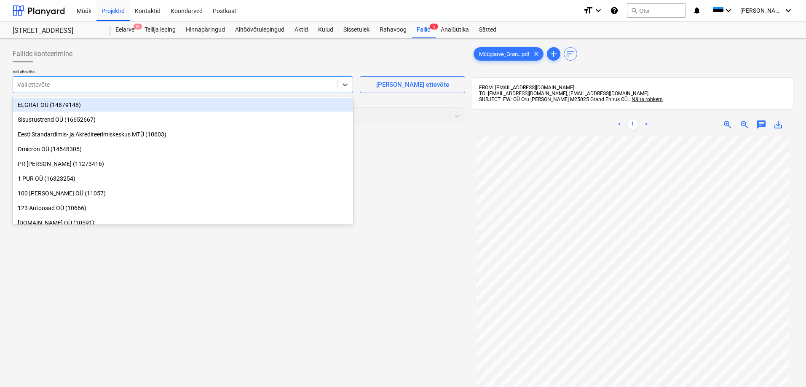
click at [87, 90] on div "Vali ettevõte" at bounding box center [175, 85] width 324 height 12
type input "oru"
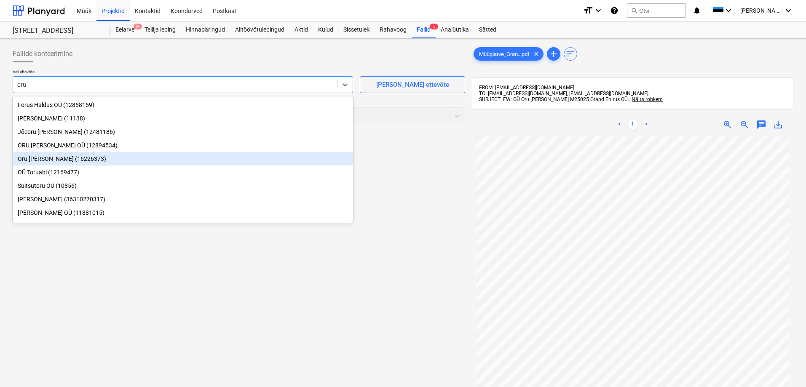
click at [30, 157] on div "Oru [PERSON_NAME] (16226373)" at bounding box center [183, 158] width 340 height 13
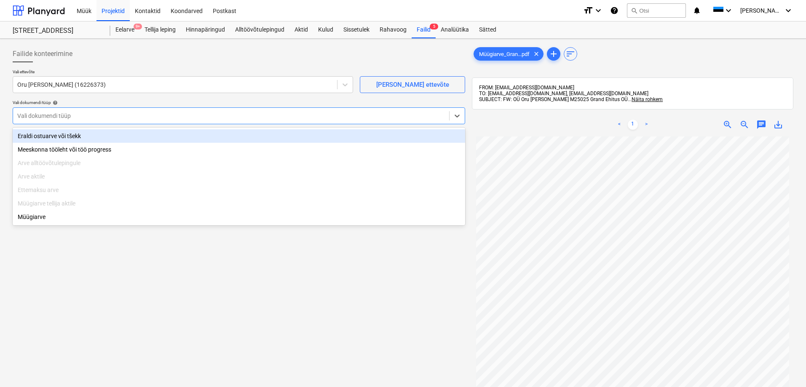
click at [51, 116] on div at bounding box center [230, 116] width 427 height 8
click at [53, 134] on div "Eraldi ostuarve või tšekk" at bounding box center [239, 135] width 452 height 13
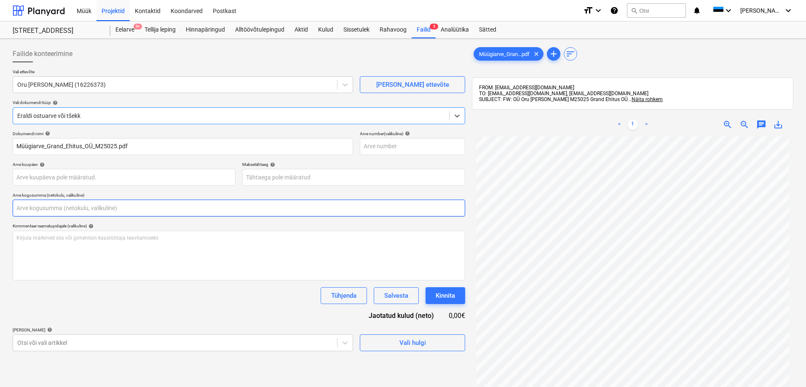
click at [63, 208] on input "text" at bounding box center [239, 208] width 452 height 17
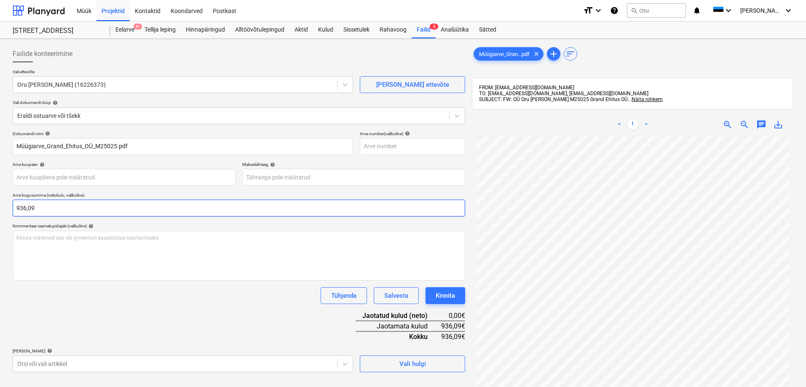
type input "936,09"
click at [81, 286] on div "Dokumendi nimi help Müügiarve_Grand_Ehitus_OÜ_M25025.pdf Arve number (valikulin…" at bounding box center [239, 251] width 452 height 241
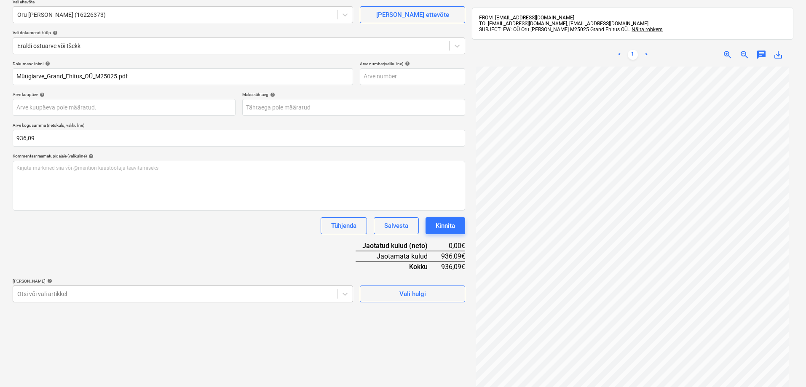
scroll to position [84, 0]
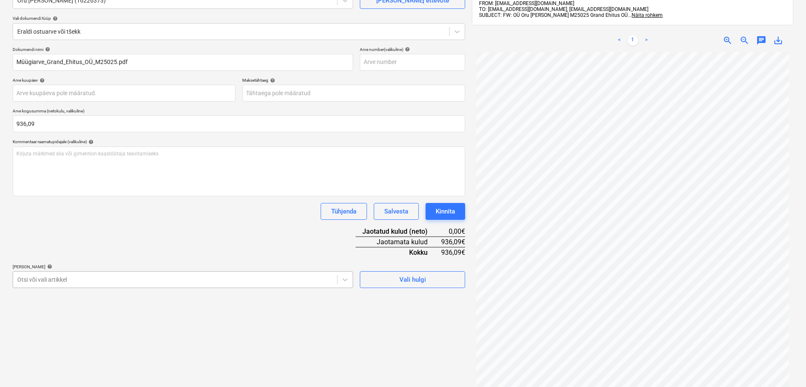
click at [57, 278] on body "Müük Projektid Kontaktid Koondarved Postkast format_size keyboard_arrow_down he…" at bounding box center [403, 109] width 806 height 387
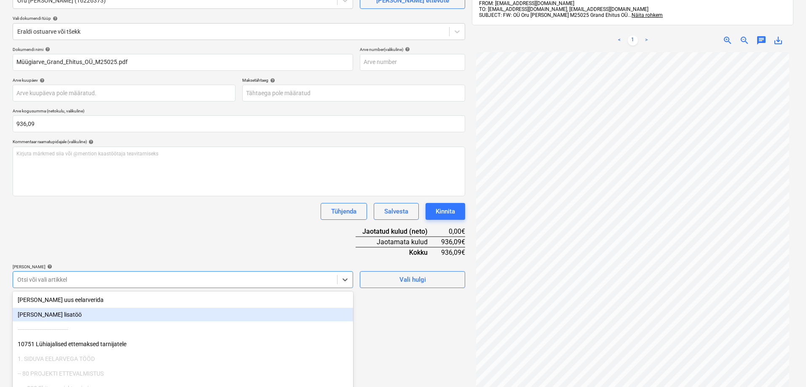
scroll to position [120, 0]
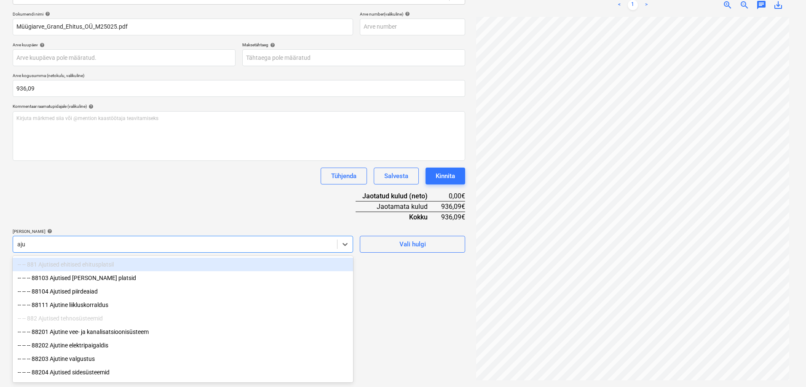
type input "ajut"
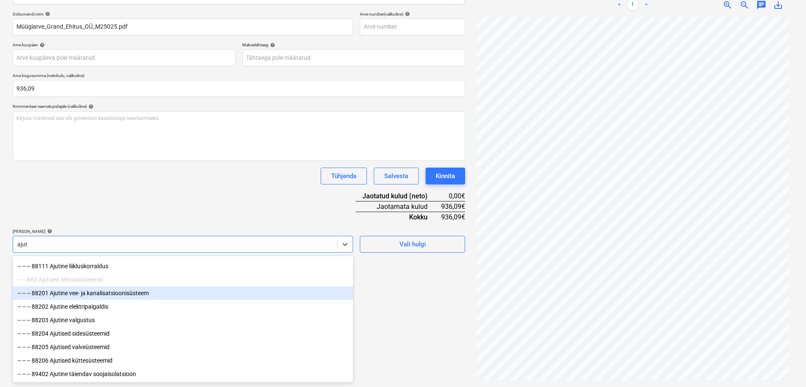
scroll to position [44, 0]
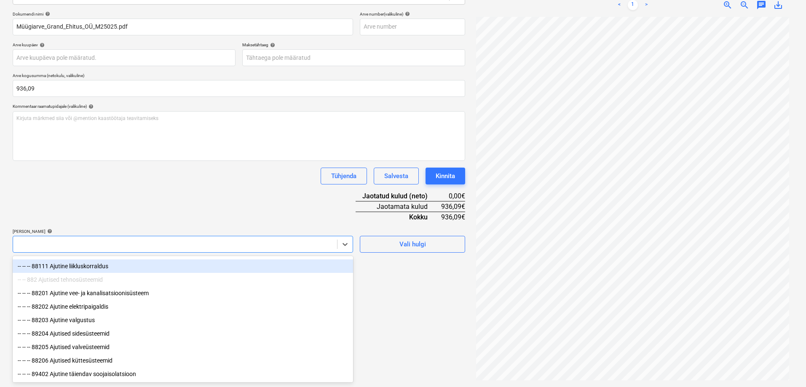
click at [80, 243] on div at bounding box center [174, 244] width 315 height 8
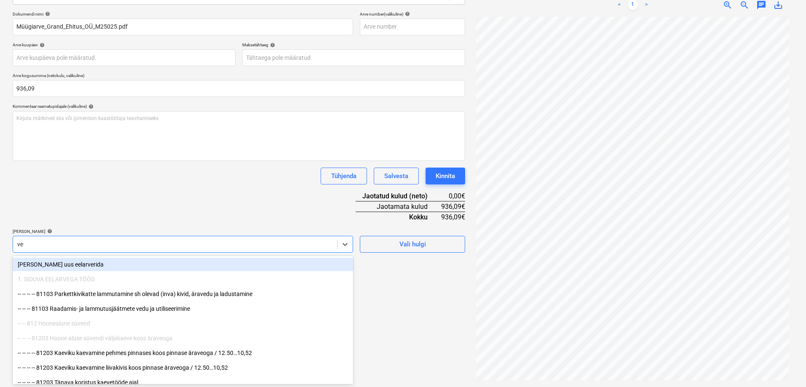
type input "vee"
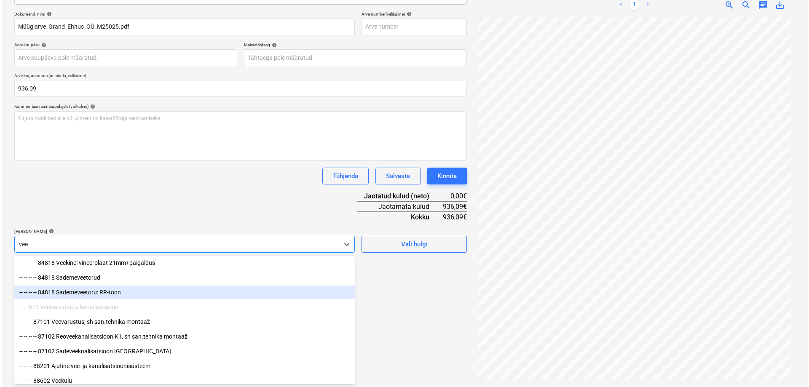
scroll to position [168, 0]
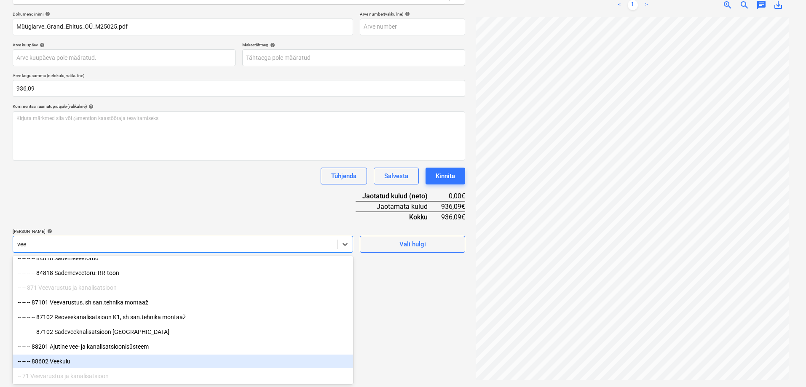
click at [67, 361] on div "-- -- -- 88602 Veekulu" at bounding box center [183, 361] width 340 height 13
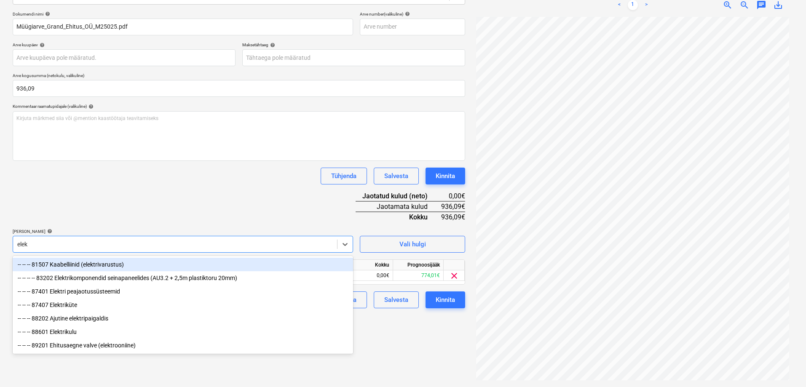
type input "elekt"
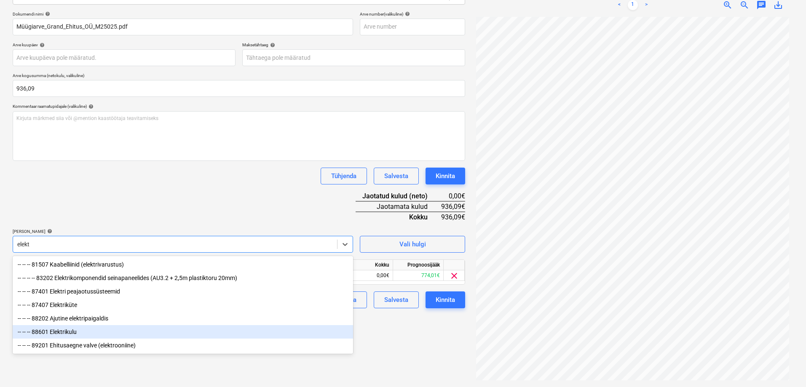
click at [73, 332] on div "-- -- -- 88601 Elektrikulu" at bounding box center [183, 331] width 340 height 13
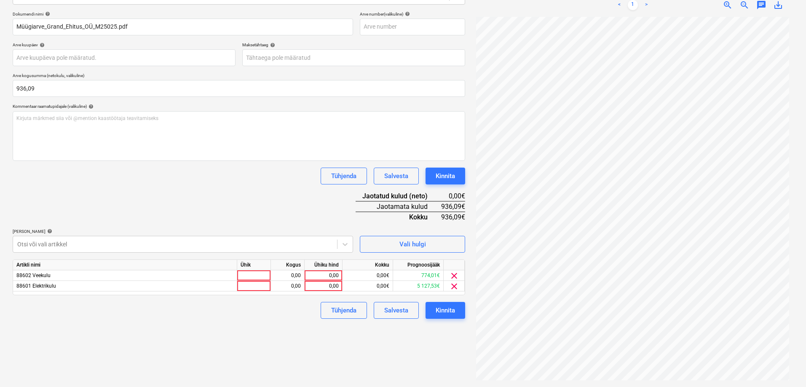
click at [401, 344] on div "Failide konteerimine Vali ettevõte Oru Maja OÜ (16226373) [PERSON_NAME] uus ett…" at bounding box center [238, 153] width 459 height 461
click at [326, 275] on div "0,00" at bounding box center [323, 275] width 31 height 11
type input "35,04"
click at [330, 285] on div "0,00" at bounding box center [323, 286] width 31 height 11
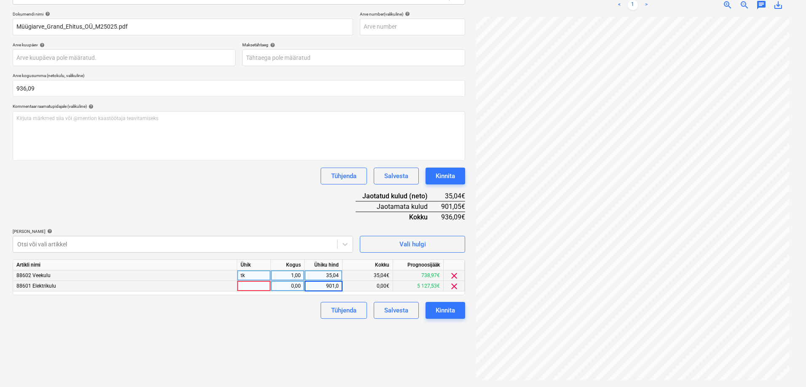
type input "901,05"
click at [275, 329] on div "Failide konteerimine Vali ettevõte Oru Maja OÜ (16226373) [PERSON_NAME] uus ett…" at bounding box center [238, 153] width 459 height 461
click at [439, 307] on div "Kinnita" at bounding box center [444, 310] width 19 height 11
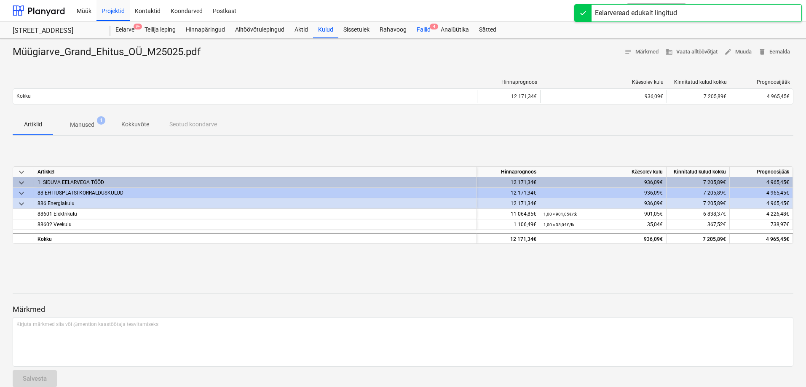
click at [428, 28] on div "Failid 4" at bounding box center [423, 29] width 24 height 17
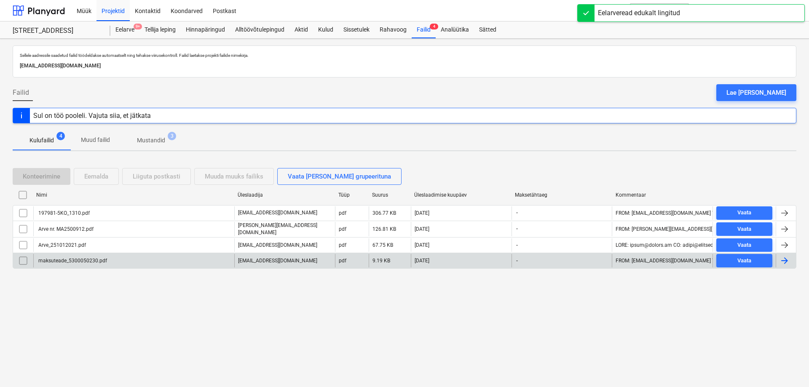
click at [51, 258] on div "maksuteade_5300050230.pdf" at bounding box center [72, 261] width 70 height 6
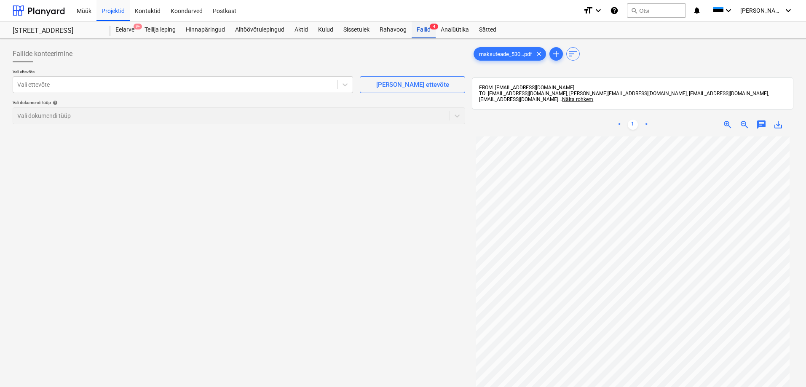
click at [425, 29] on div "Failid 4" at bounding box center [423, 29] width 24 height 17
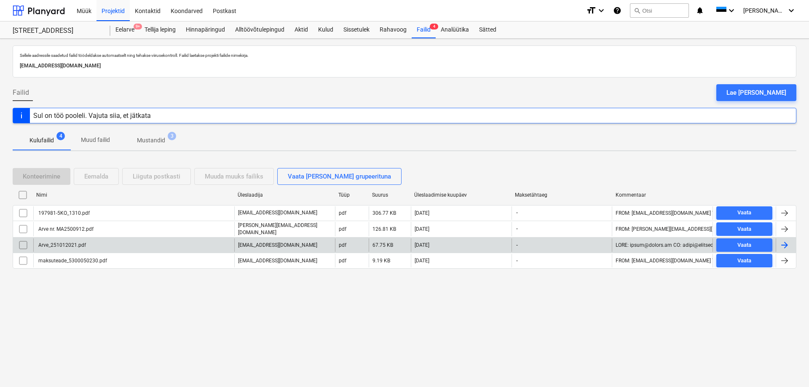
click at [73, 243] on div "Arve_251012021.pdf" at bounding box center [61, 245] width 49 height 6
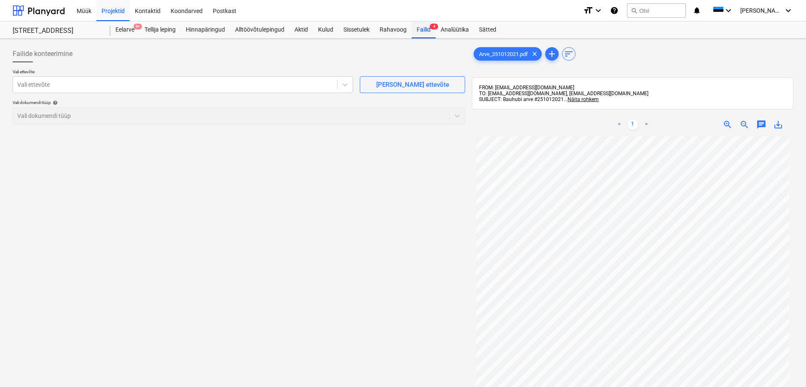
click at [423, 30] on div "Failid 4" at bounding box center [423, 29] width 24 height 17
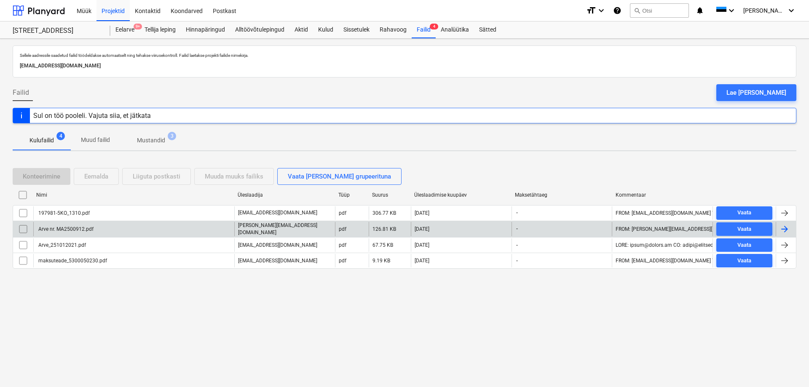
click at [80, 229] on div "Arve nr. MA2500912.pdf" at bounding box center [65, 229] width 56 height 6
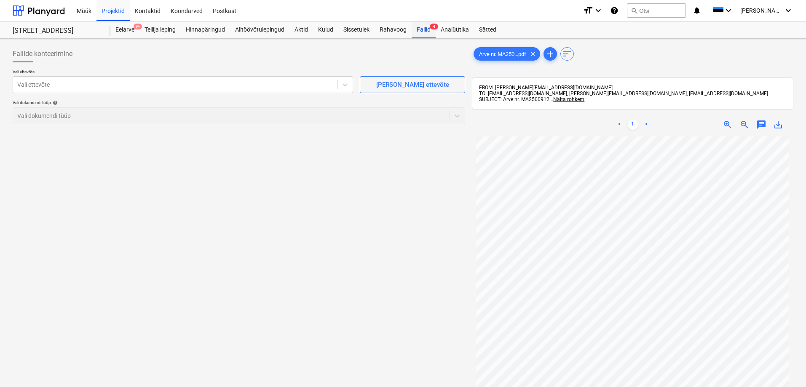
click at [424, 31] on div "Failid 4" at bounding box center [423, 29] width 24 height 17
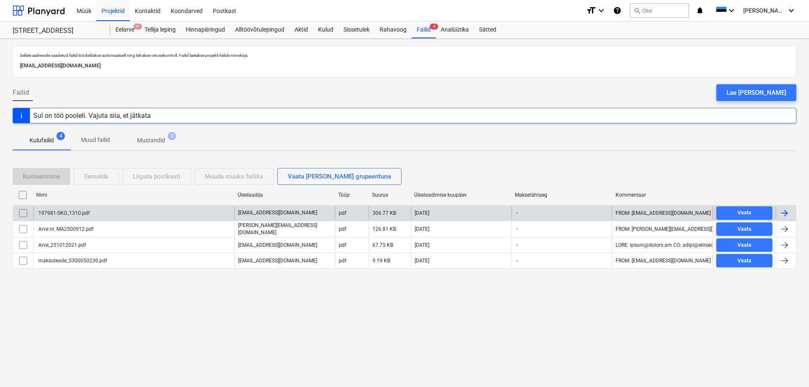
click at [72, 212] on div "197981-5KO_1310.pdf" at bounding box center [63, 213] width 53 height 6
